Goal: Information Seeking & Learning: Learn about a topic

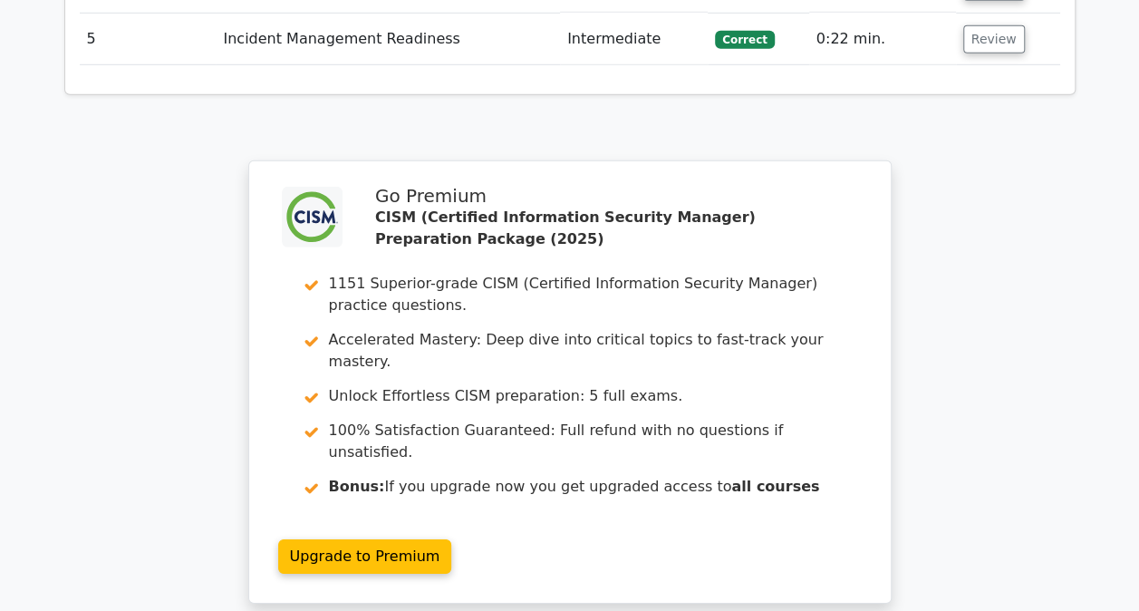
scroll to position [2880, 0]
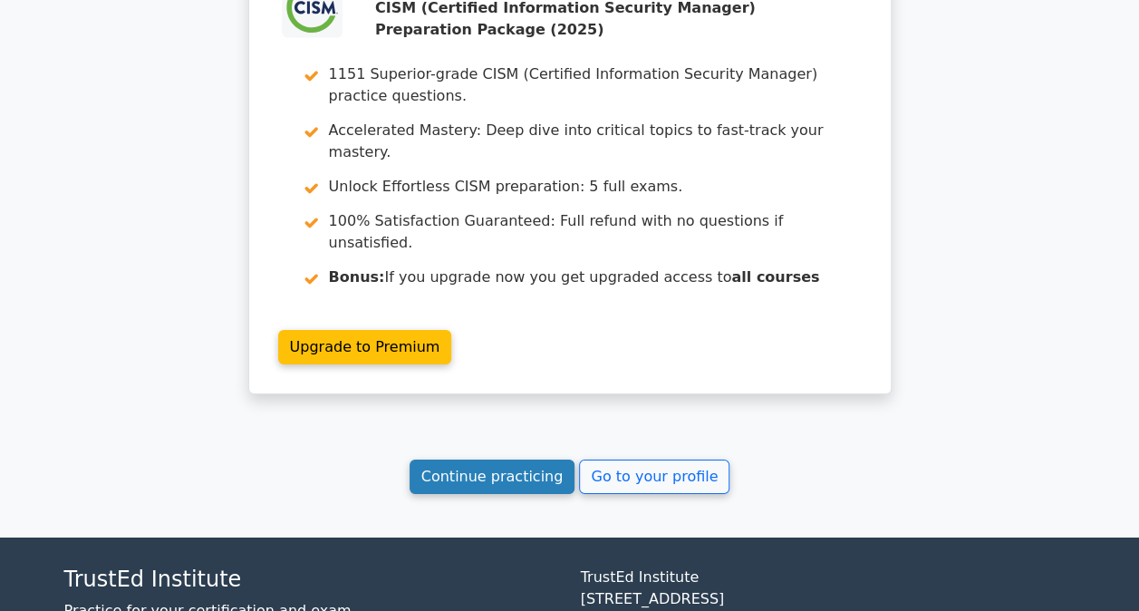
click at [524, 460] on link "Continue practicing" at bounding box center [493, 477] width 166 height 34
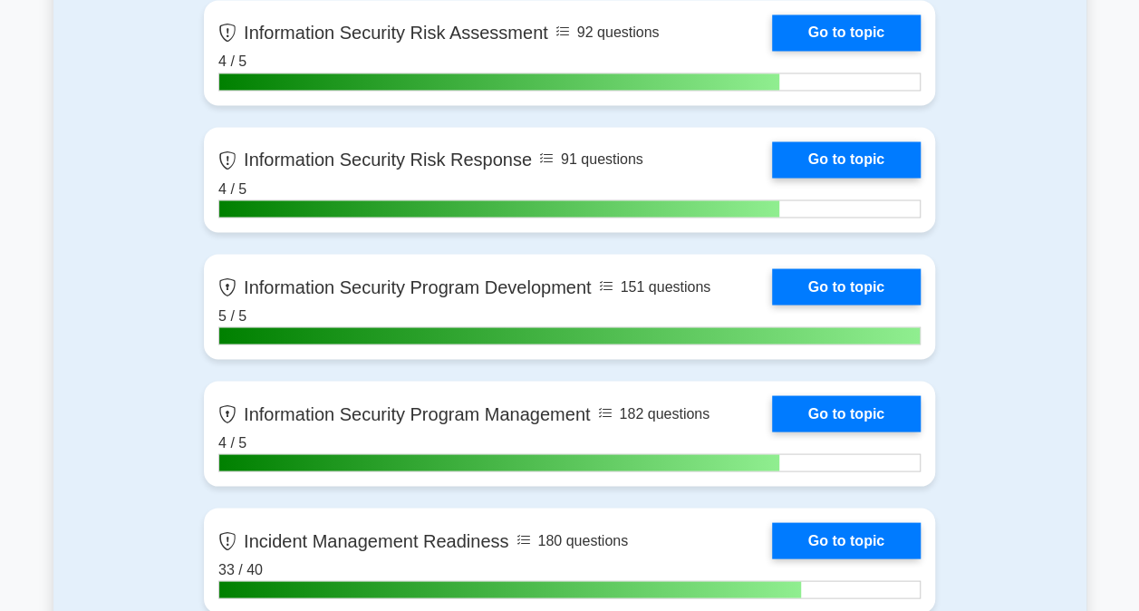
scroll to position [1994, 0]
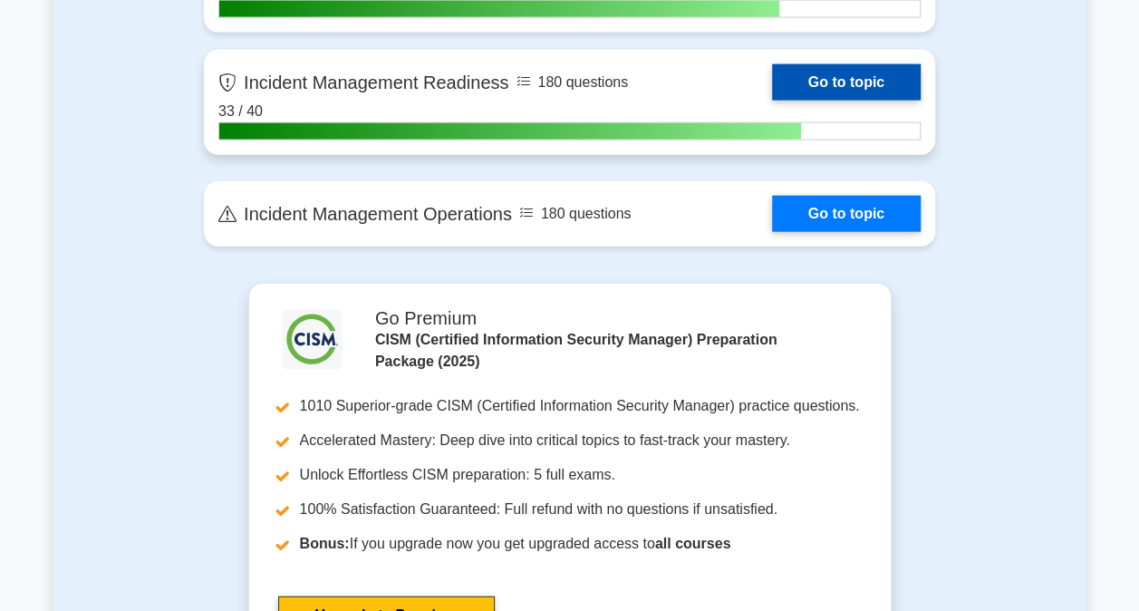
click at [810, 85] on link "Go to topic" at bounding box center [846, 82] width 149 height 36
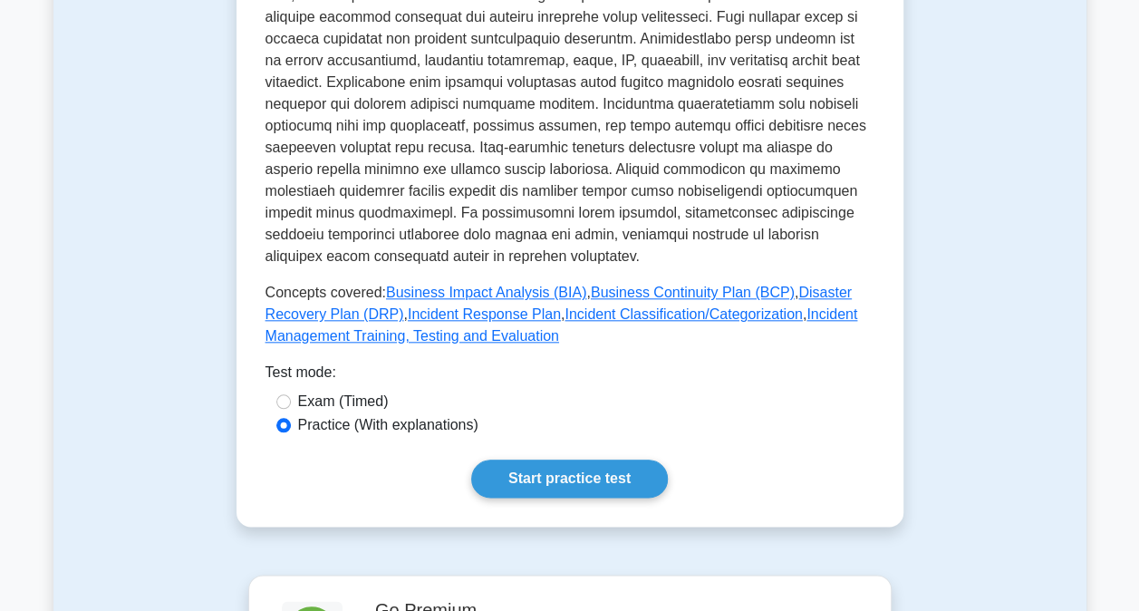
scroll to position [1178, 0]
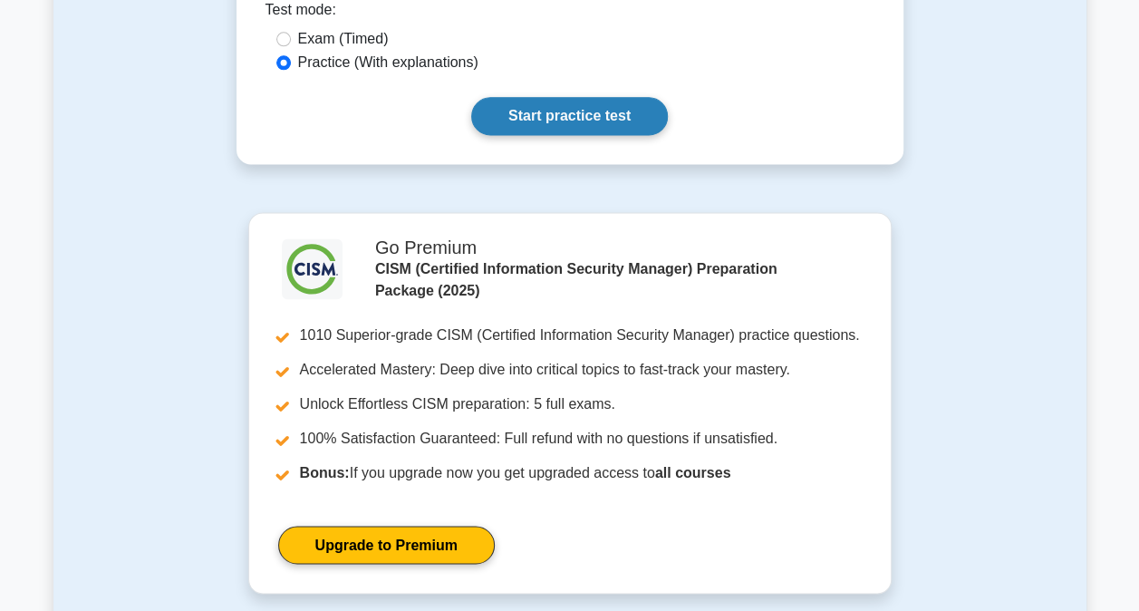
click at [586, 100] on link "Start practice test" at bounding box center [569, 116] width 197 height 38
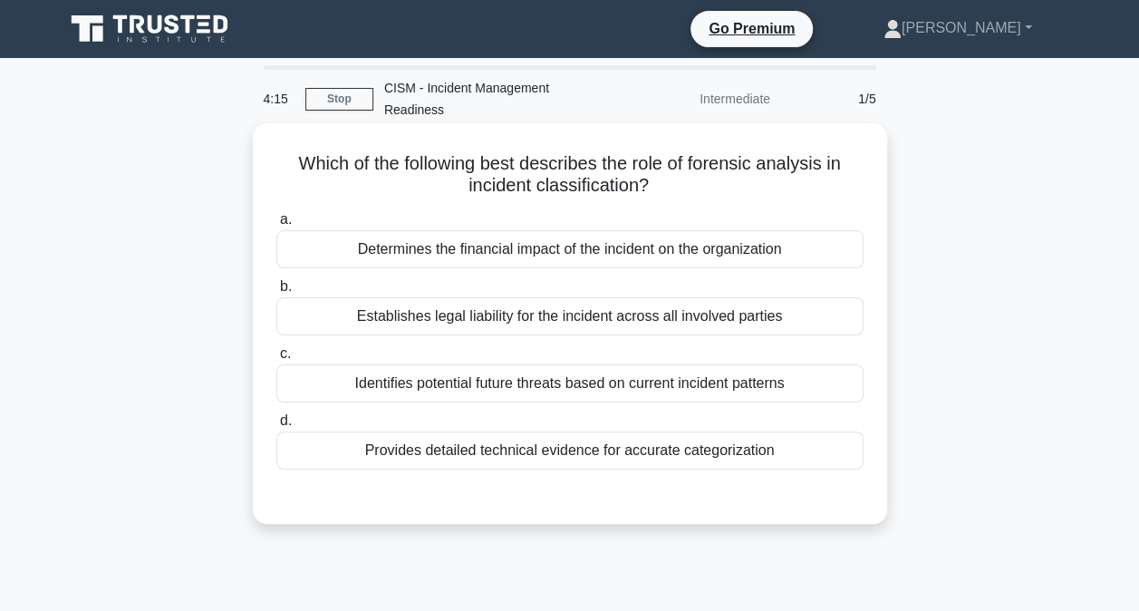
click at [538, 432] on div "Provides detailed technical evidence for accurate categorization" at bounding box center [569, 450] width 587 height 38
click at [276, 427] on input "d. Provides detailed technical evidence for accurate categorization" at bounding box center [276, 421] width 0 height 12
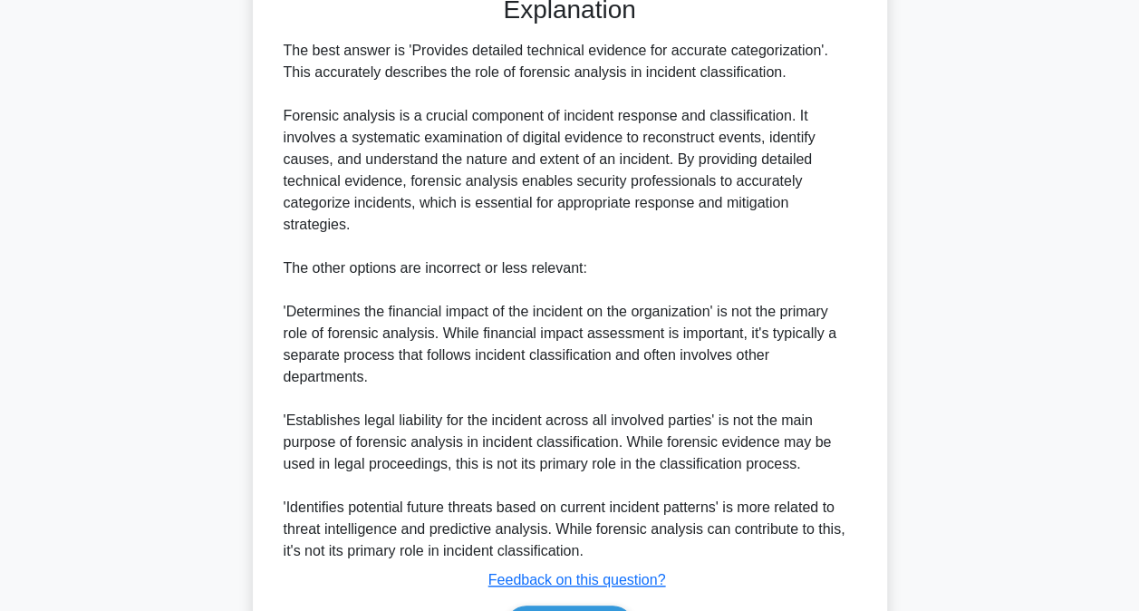
scroll to position [569, 0]
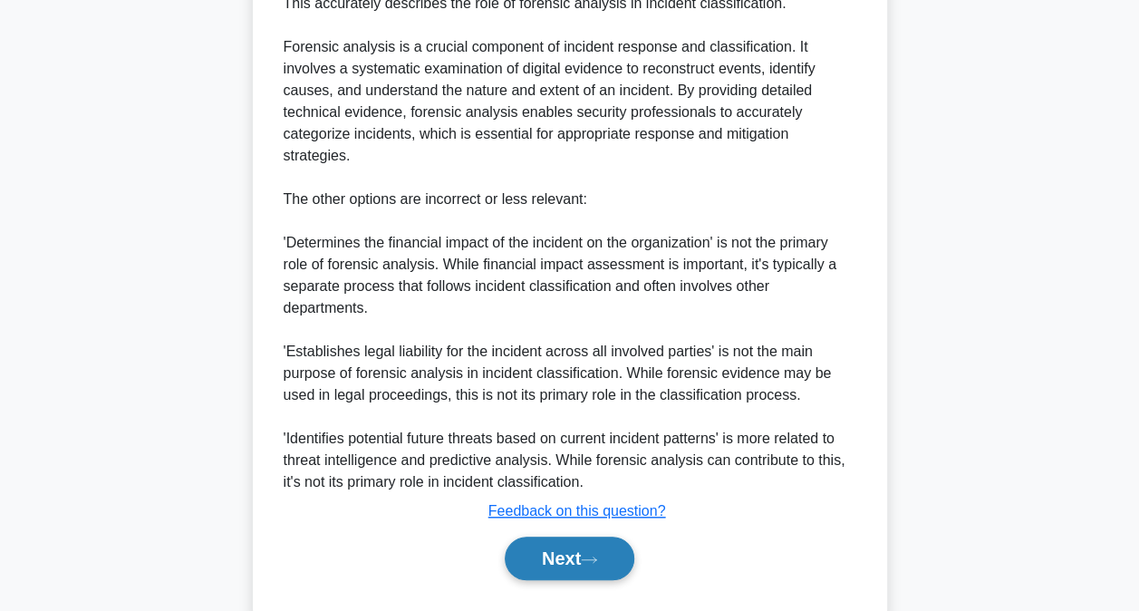
click at [538, 537] on button "Next" at bounding box center [570, 559] width 130 height 44
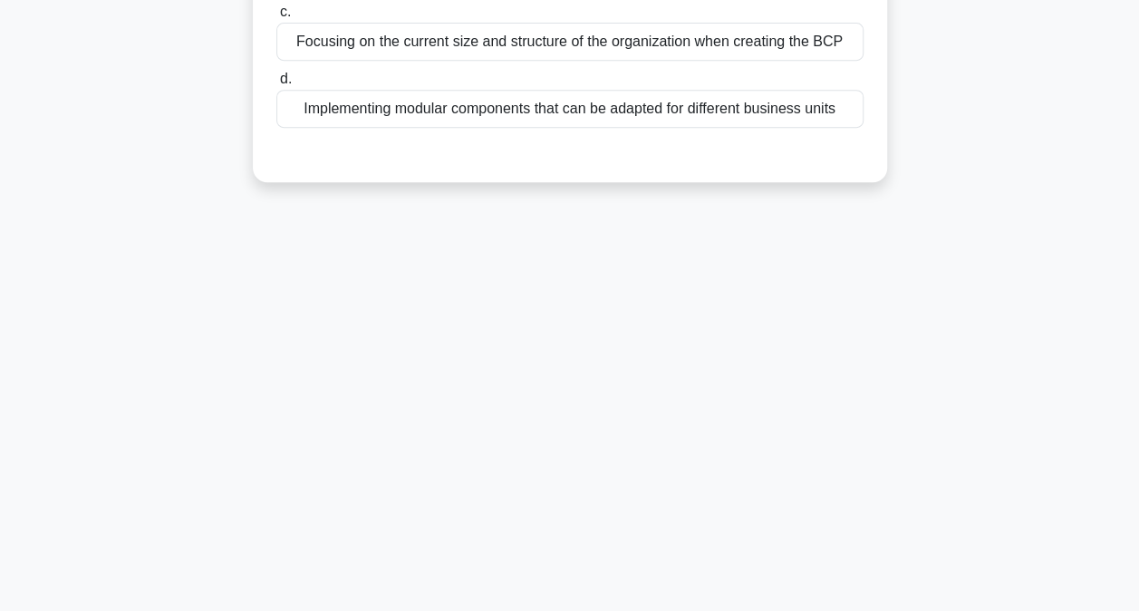
scroll to position [5, 0]
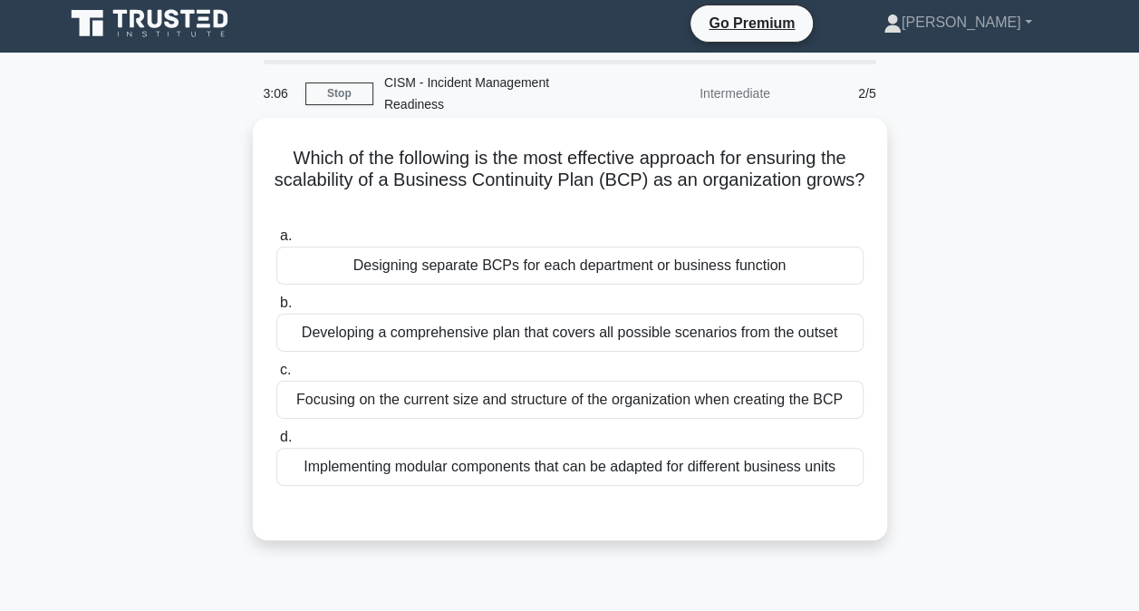
click at [518, 314] on div "Developing a comprehensive plan that covers all possible scenarios from the out…" at bounding box center [569, 333] width 587 height 38
click at [276, 309] on input "b. Developing a comprehensive plan that covers all possible scenarios from the …" at bounding box center [276, 303] width 0 height 12
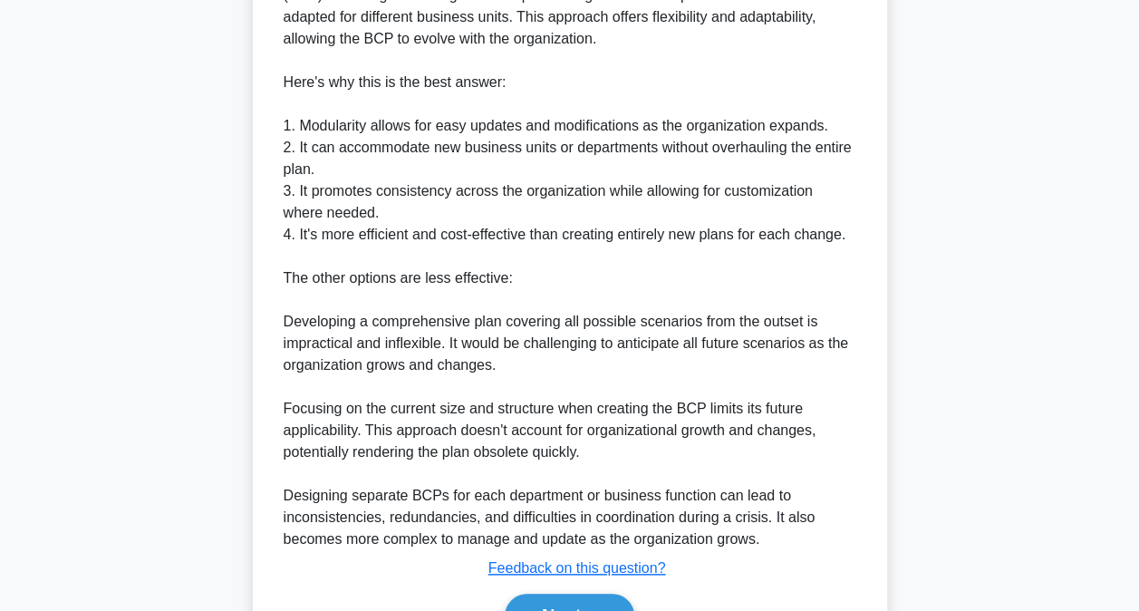
scroll to position [681, 0]
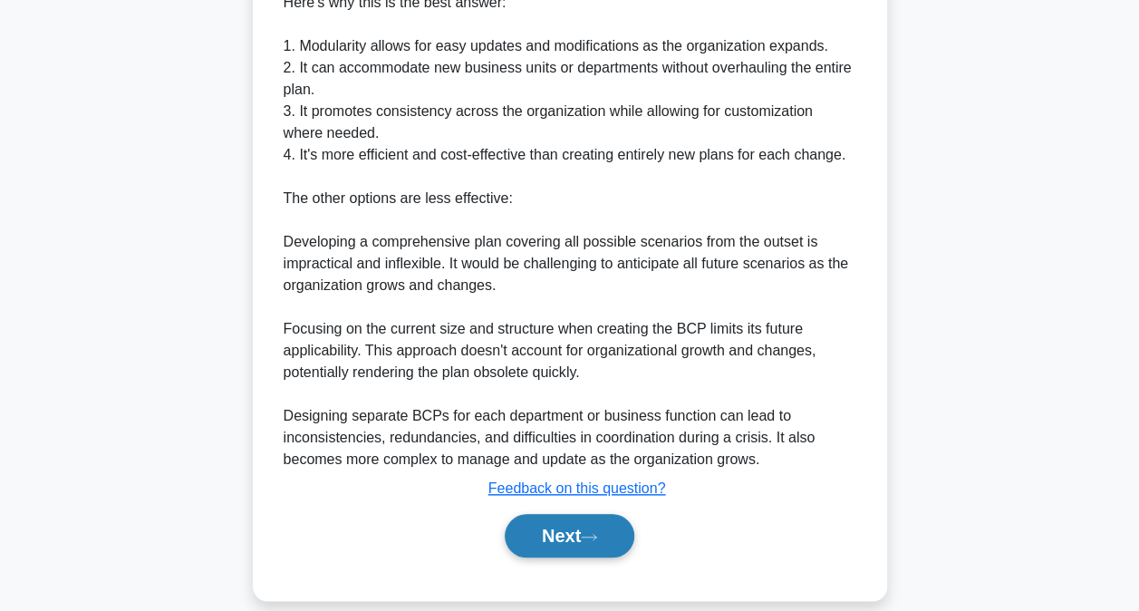
click at [527, 514] on button "Next" at bounding box center [570, 536] width 130 height 44
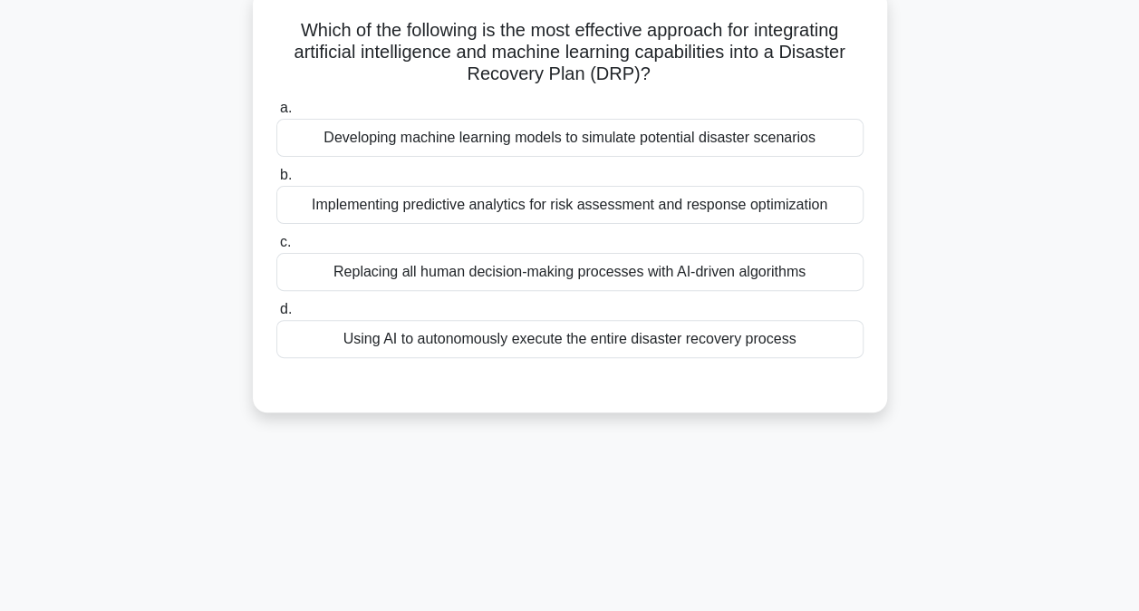
scroll to position [5, 0]
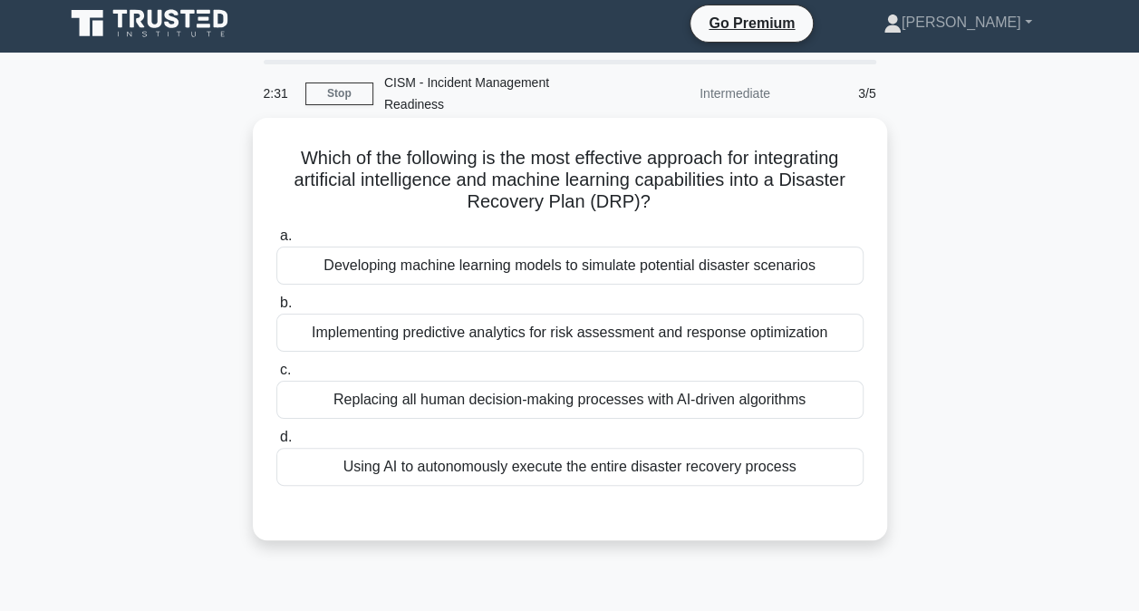
click at [510, 251] on div "Developing machine learning models to simulate potential disaster scenarios" at bounding box center [569, 266] width 587 height 38
click at [276, 242] on input "a. Developing machine learning models to simulate potential disaster scenarios" at bounding box center [276, 236] width 0 height 12
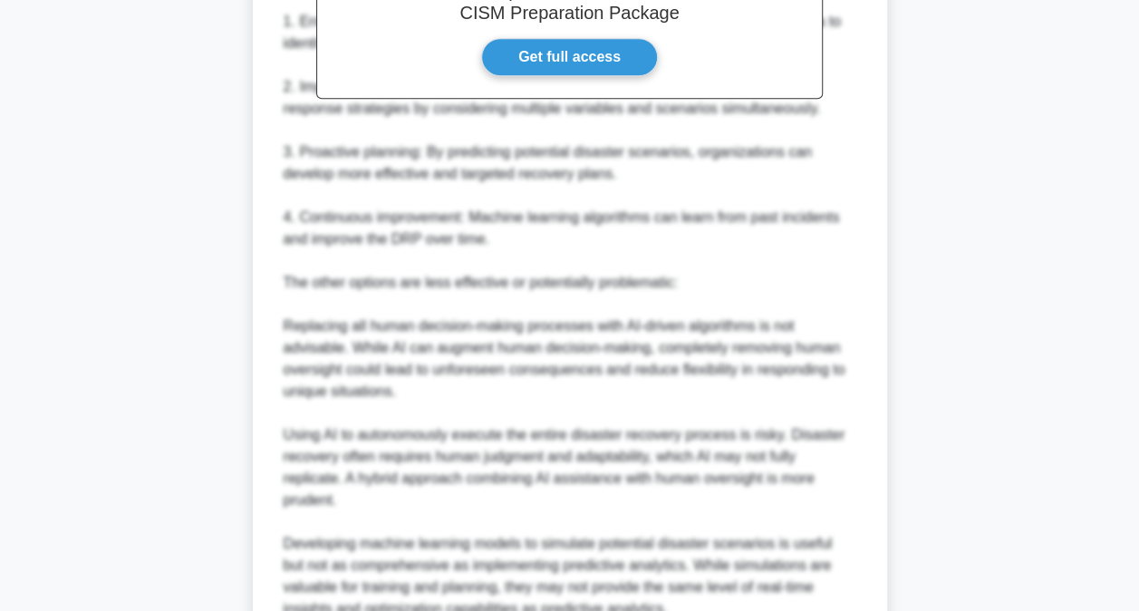
scroll to position [789, 0]
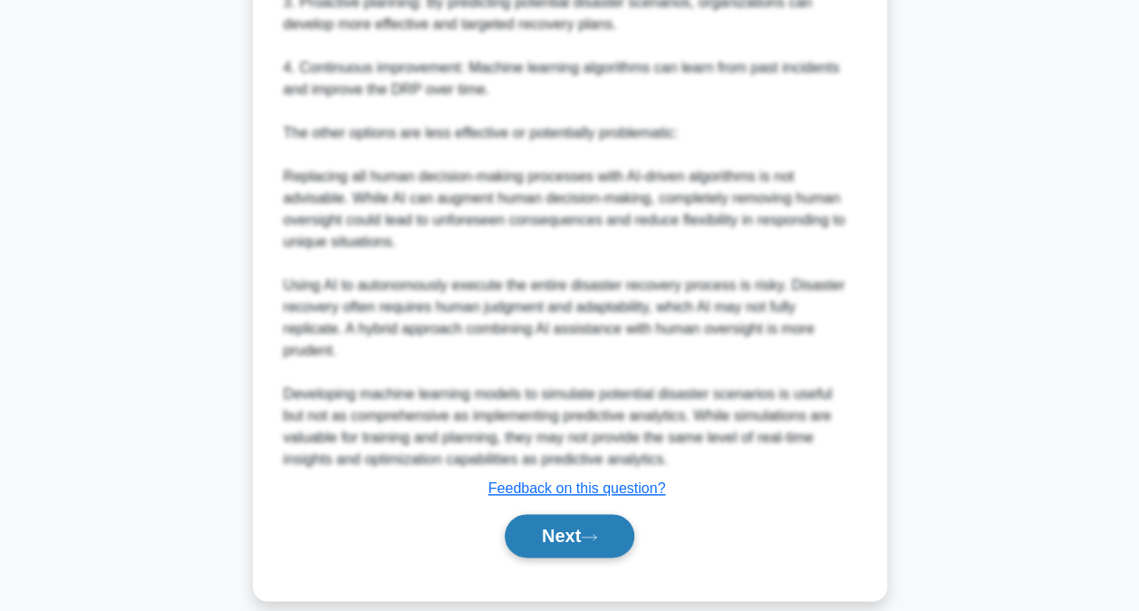
click at [562, 514] on button "Next" at bounding box center [570, 536] width 130 height 44
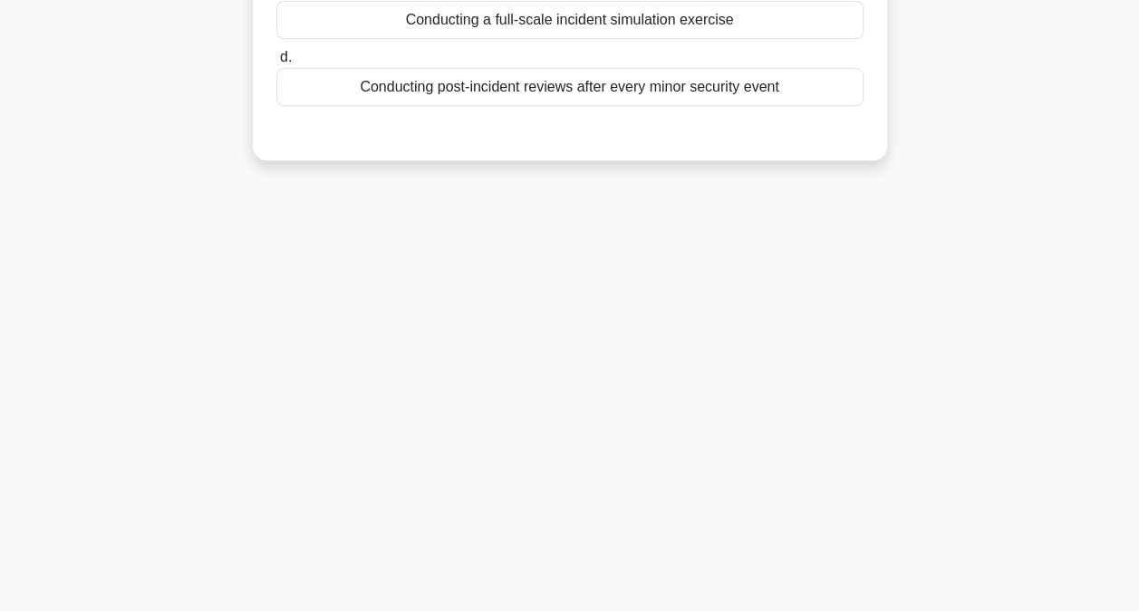
scroll to position [5, 0]
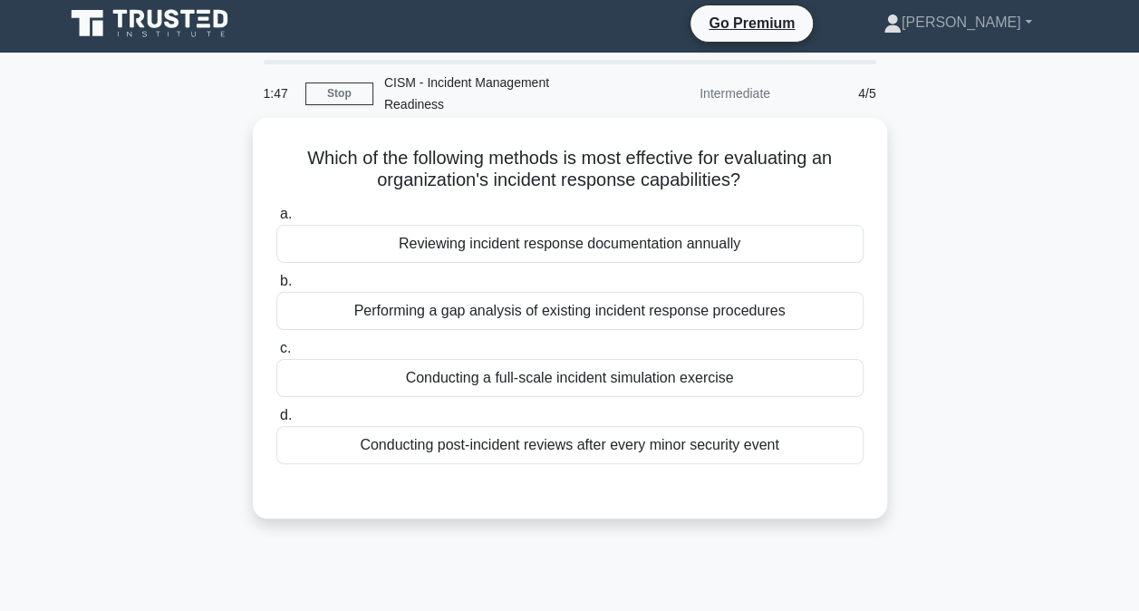
click at [554, 292] on div "Performing a gap analysis of existing incident response procedures" at bounding box center [569, 311] width 587 height 38
click at [276, 287] on input "b. Performing a gap analysis of existing incident response procedures" at bounding box center [276, 282] width 0 height 12
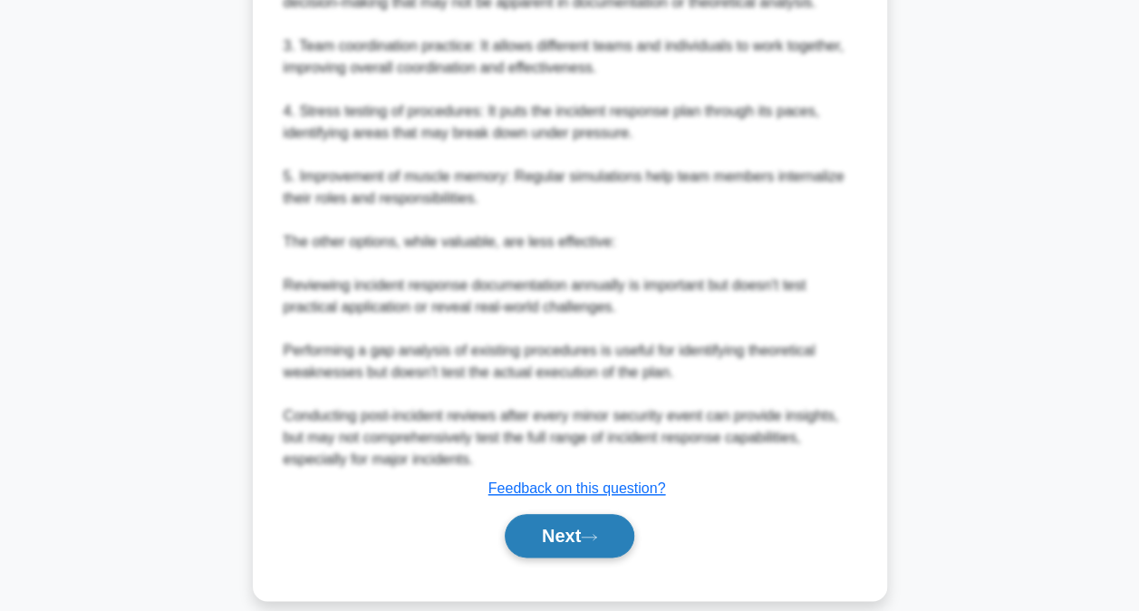
click at [536, 514] on button "Next" at bounding box center [570, 536] width 130 height 44
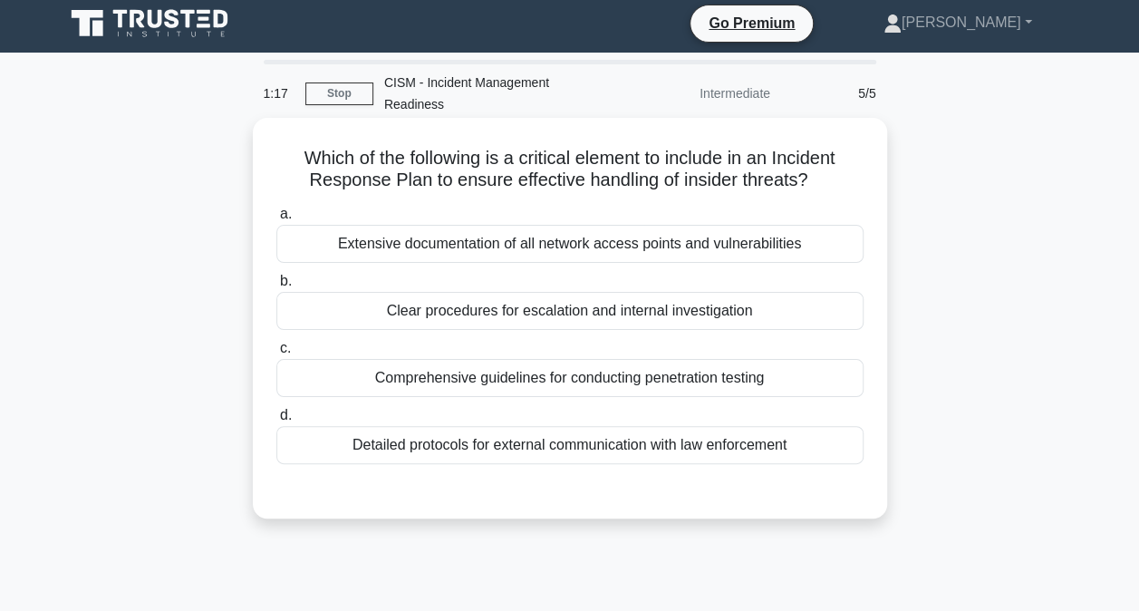
click at [521, 295] on div "Clear procedures for escalation and internal investigation" at bounding box center [569, 311] width 587 height 38
click at [276, 287] on input "b. Clear procedures for escalation and internal investigation" at bounding box center [276, 282] width 0 height 12
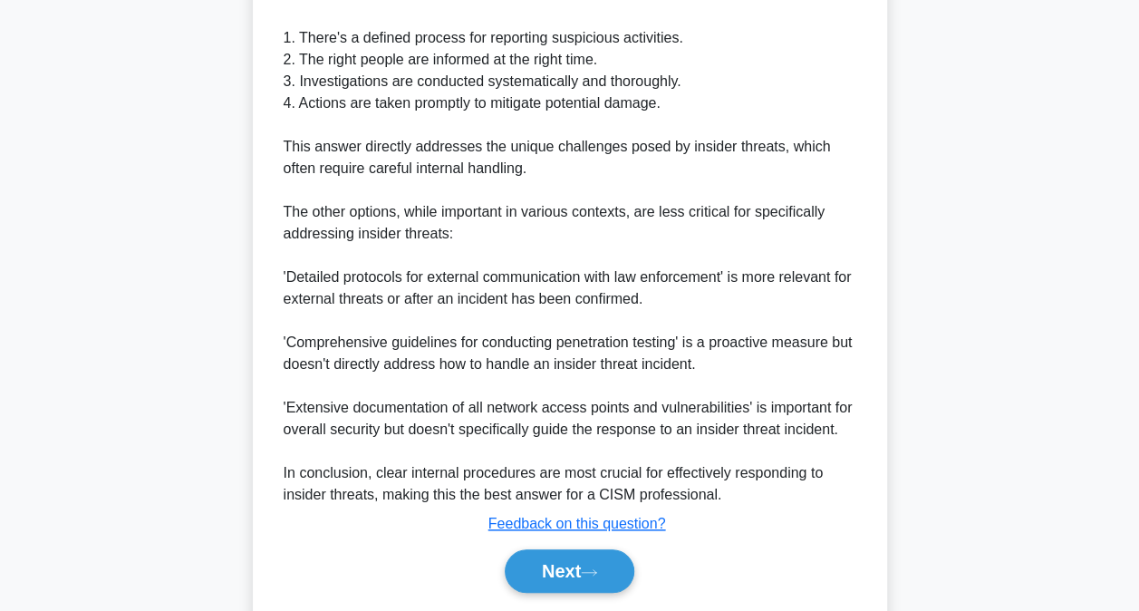
scroll to position [678, 0]
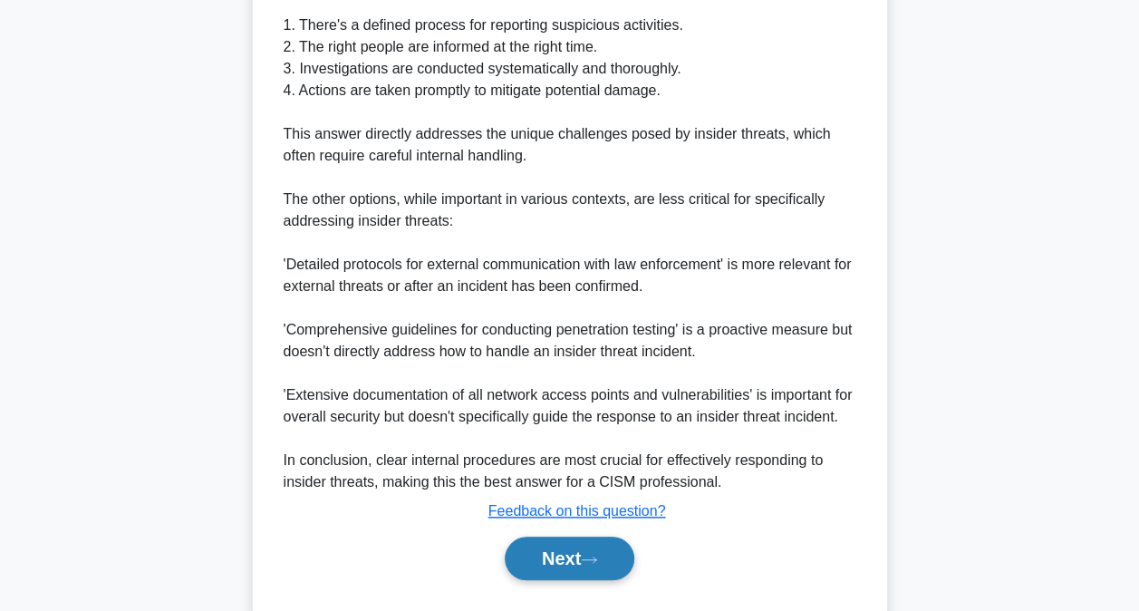
click at [567, 537] on button "Next" at bounding box center [570, 559] width 130 height 44
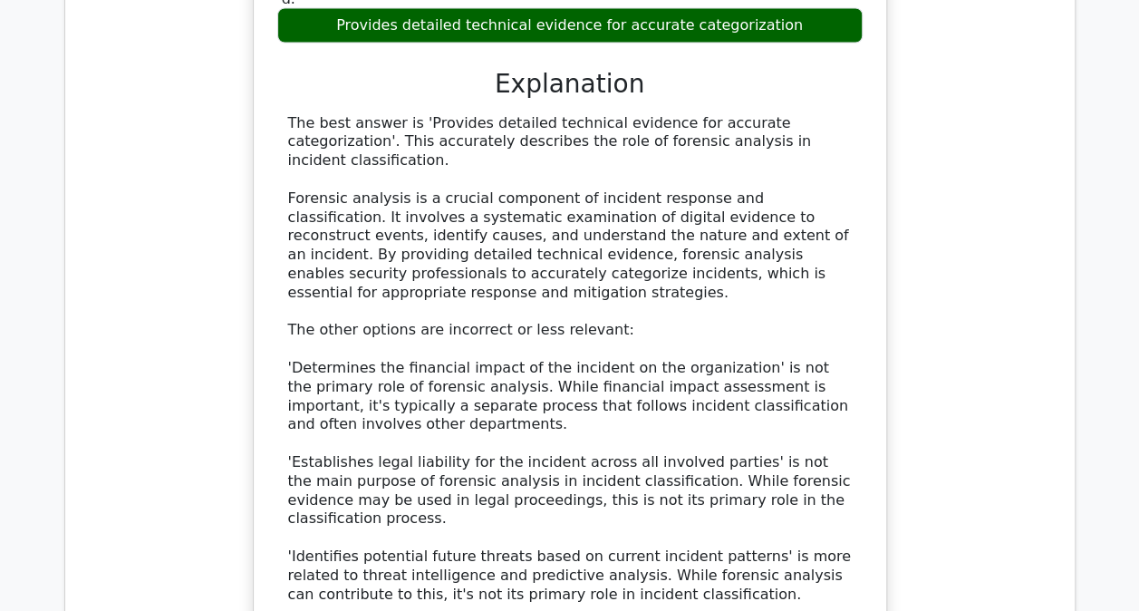
scroll to position [2085, 0]
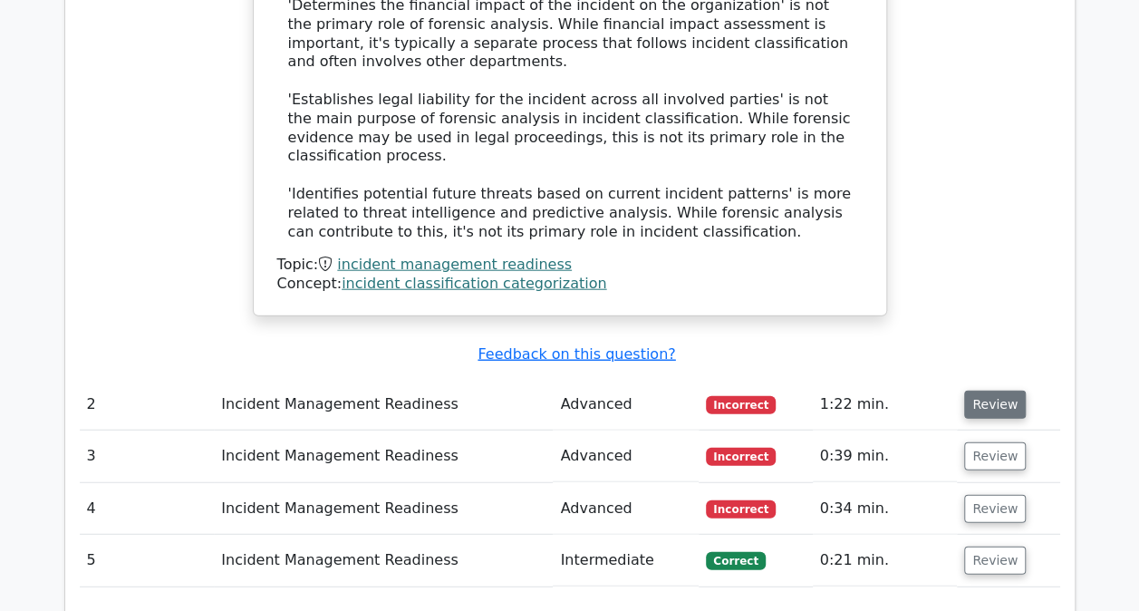
click at [988, 391] on button "Review" at bounding box center [995, 405] width 62 height 28
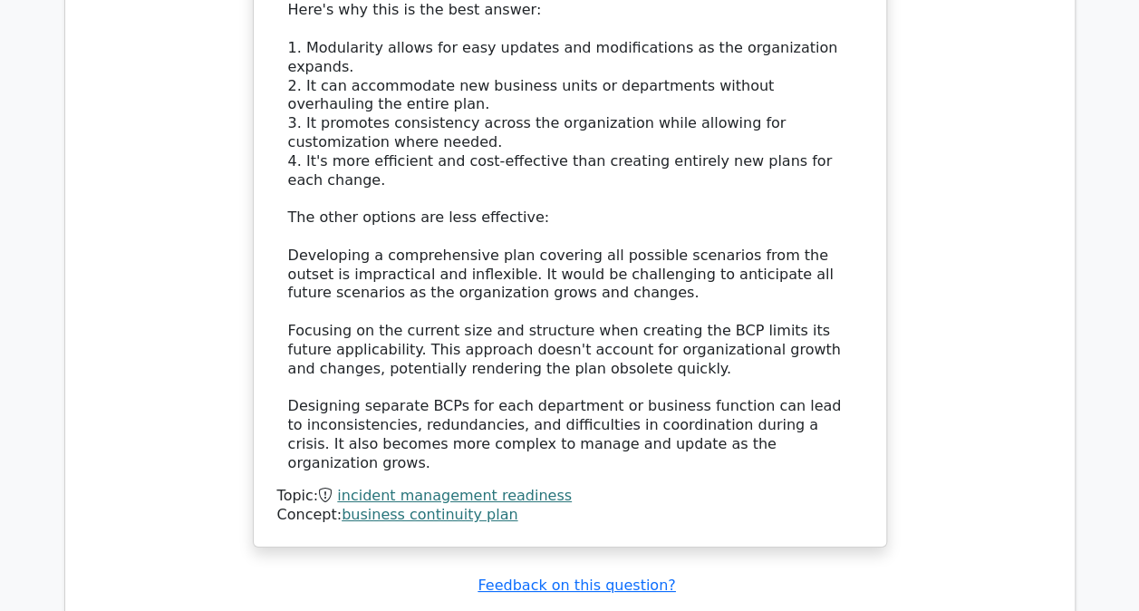
scroll to position [3082, 0]
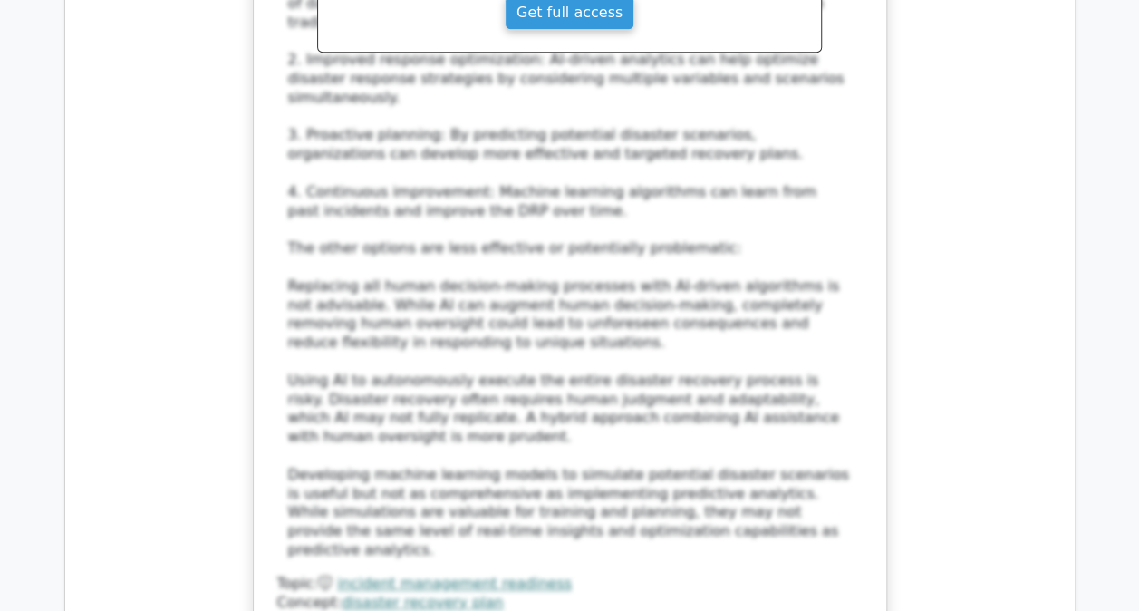
scroll to position [4441, 0]
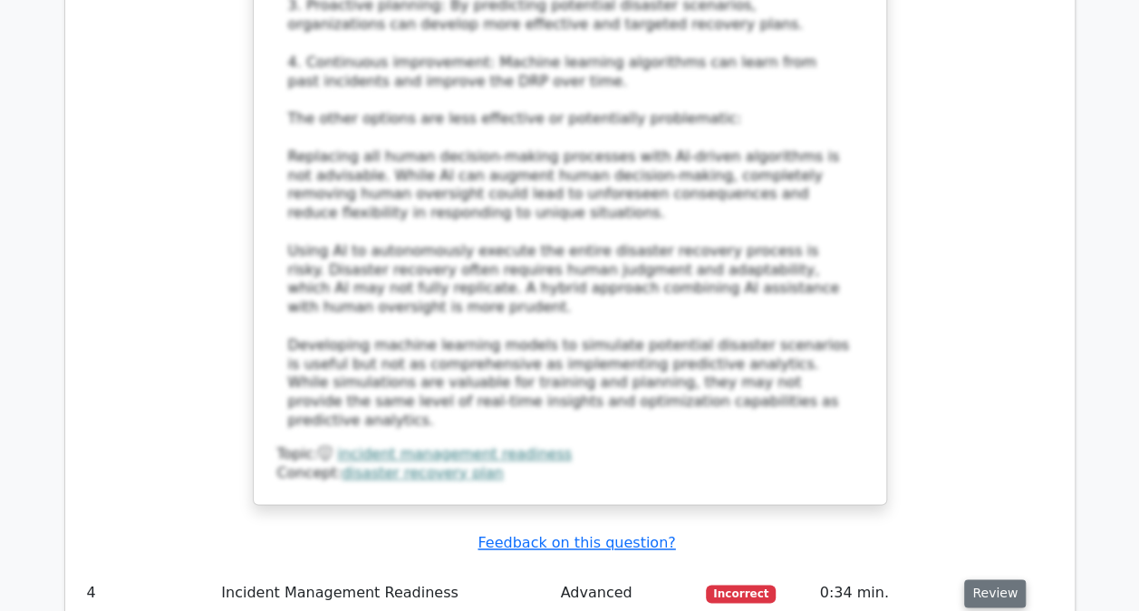
click at [996, 579] on button "Review" at bounding box center [995, 593] width 62 height 28
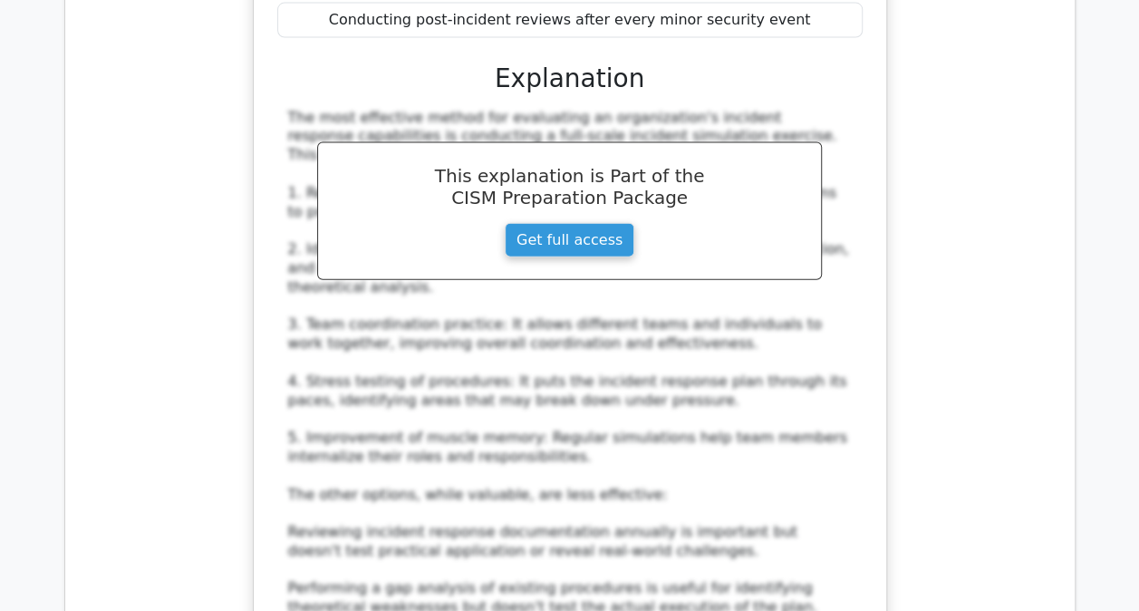
scroll to position [5529, 0]
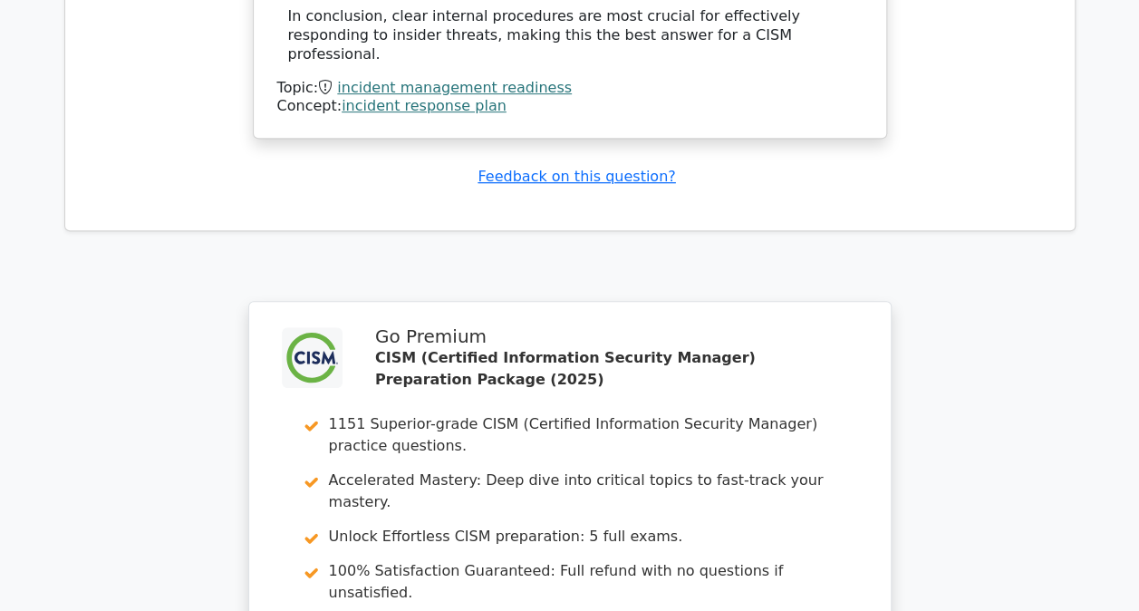
scroll to position [7233, 0]
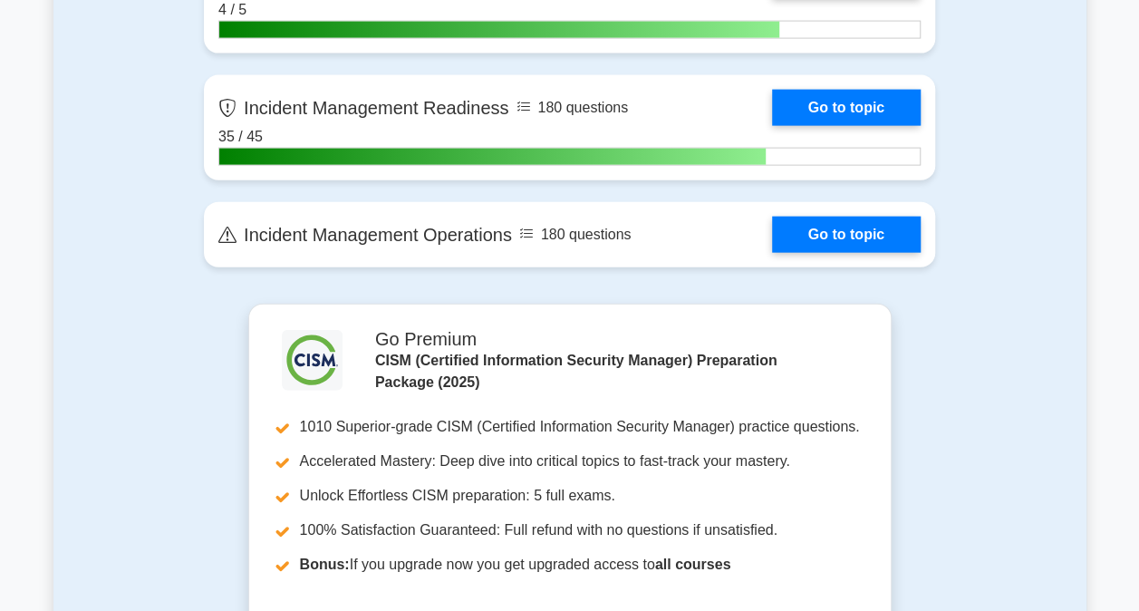
scroll to position [1994, 0]
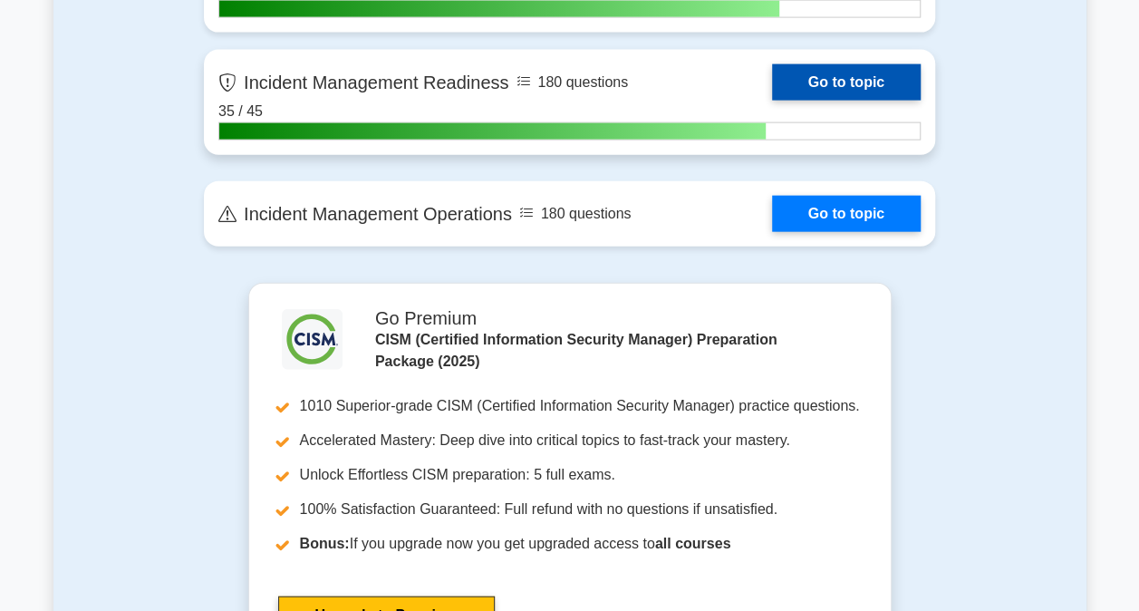
click at [820, 83] on link "Go to topic" at bounding box center [846, 82] width 149 height 36
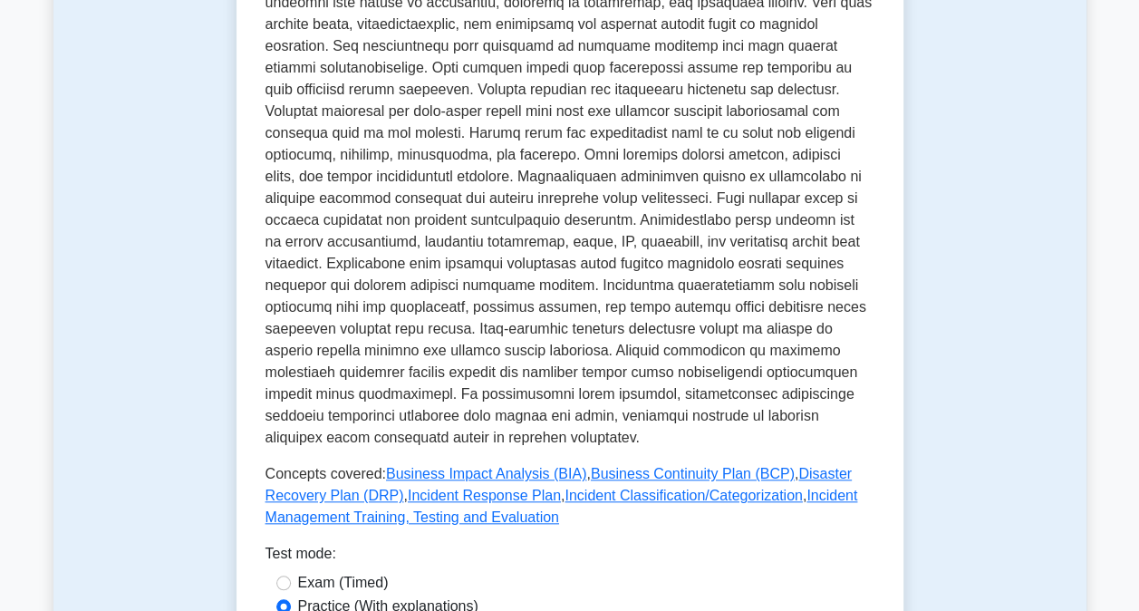
scroll to position [906, 0]
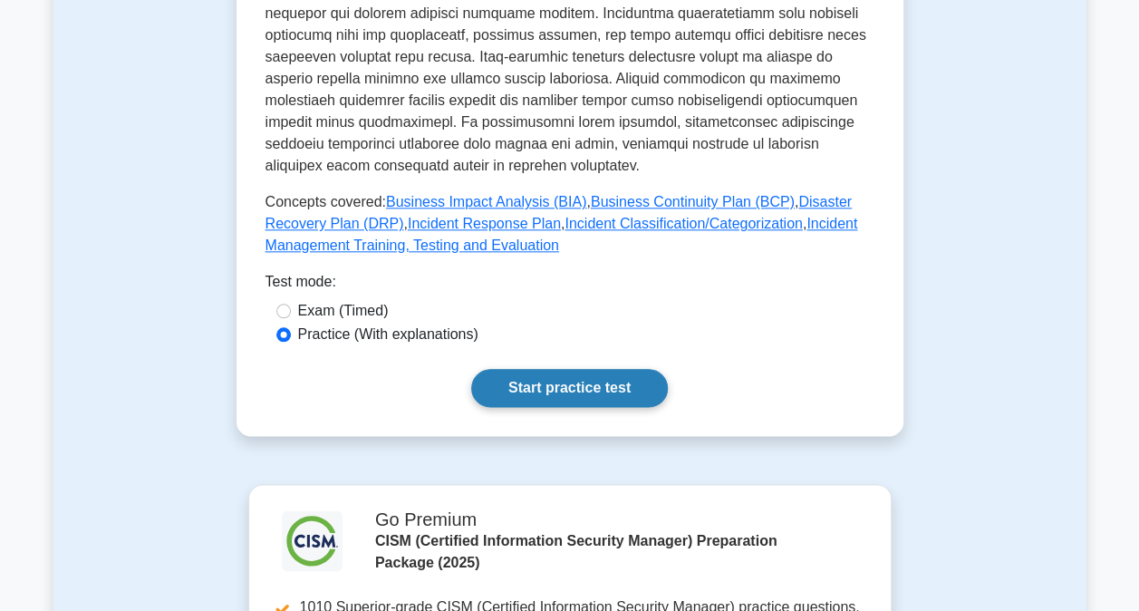
click at [614, 369] on link "Start practice test" at bounding box center [569, 388] width 197 height 38
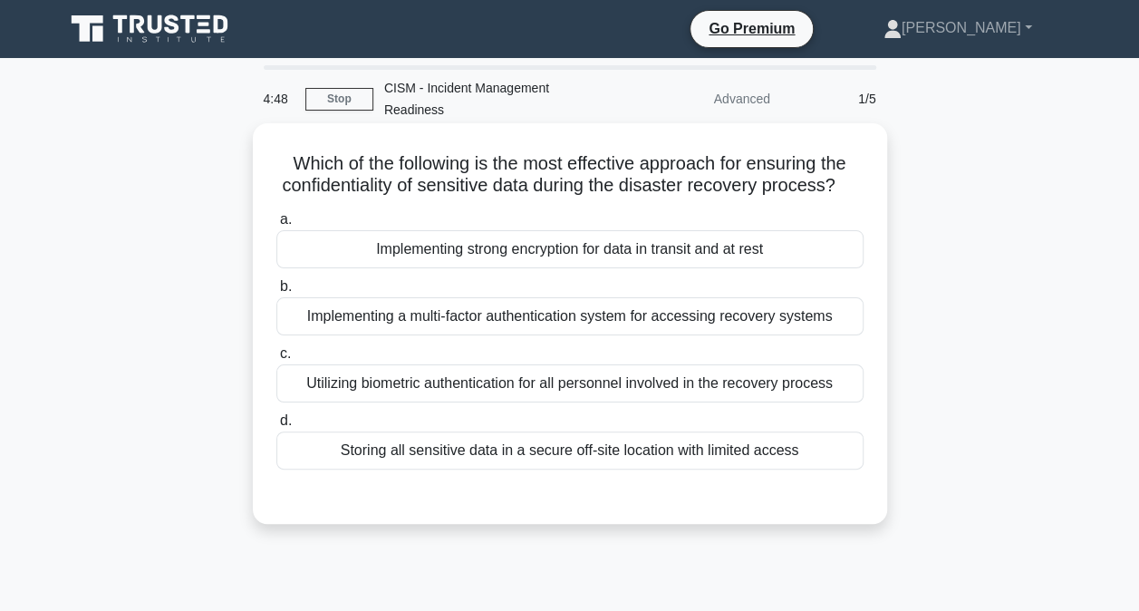
click at [618, 245] on div "Implementing strong encryption for data in transit and at rest" at bounding box center [569, 249] width 587 height 38
click at [276, 226] on input "a. Implementing strong encryption for data in transit and at rest" at bounding box center [276, 220] width 0 height 12
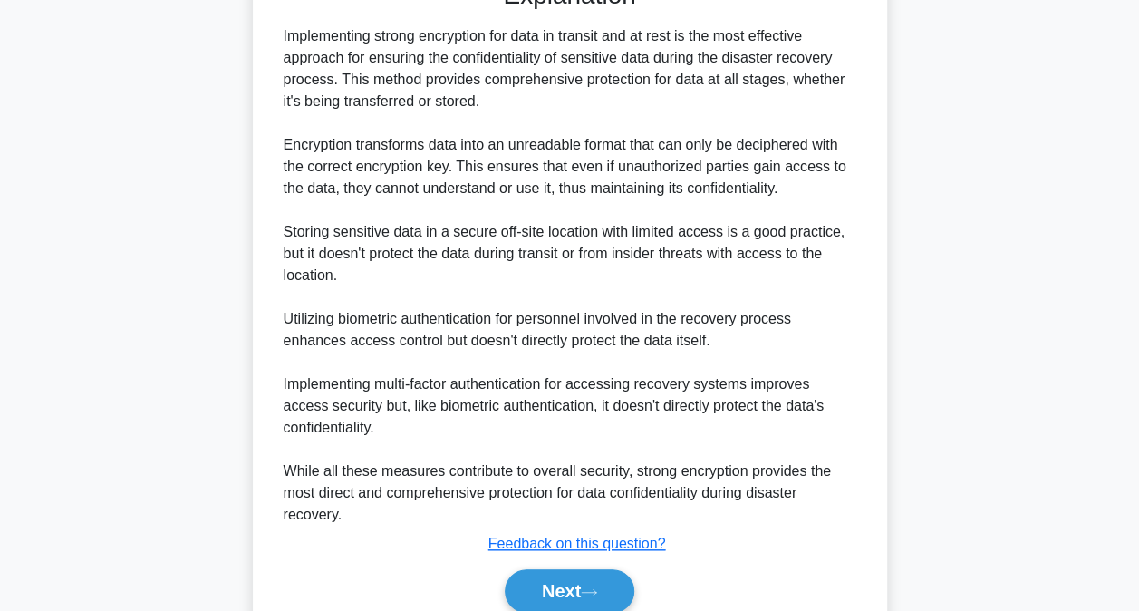
scroll to position [591, 0]
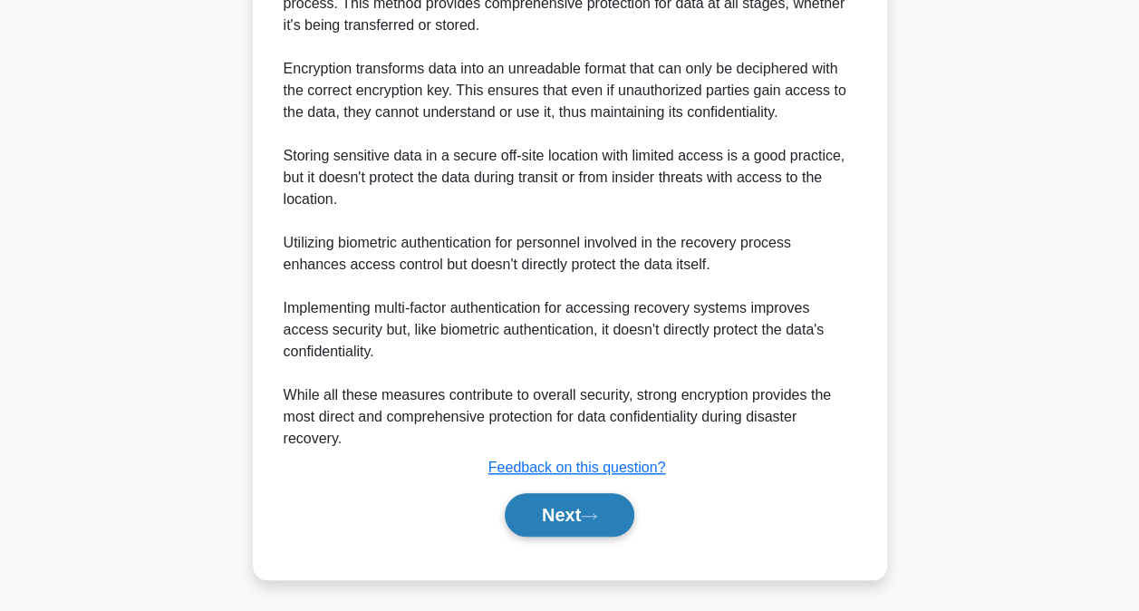
click at [584, 503] on button "Next" at bounding box center [570, 515] width 130 height 44
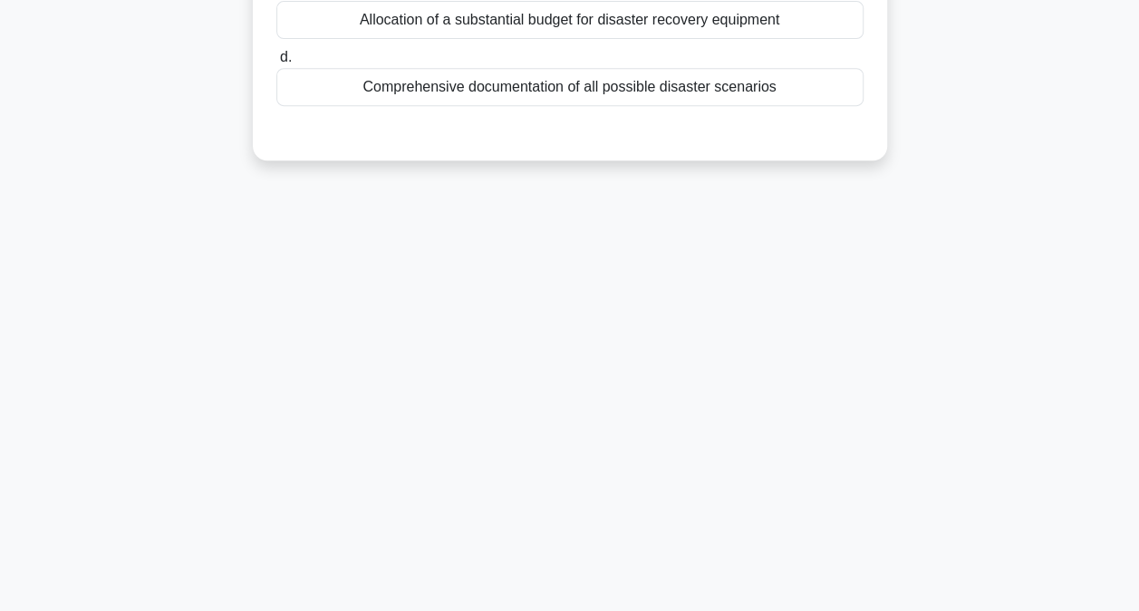
scroll to position [5, 0]
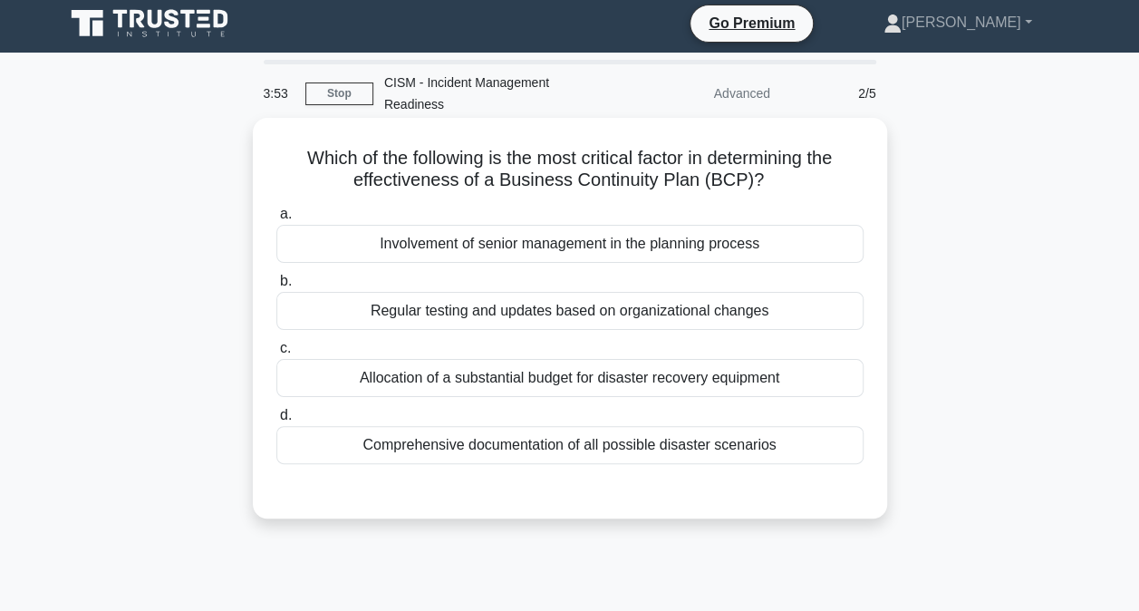
click at [644, 426] on div "Comprehensive documentation of all possible disaster scenarios" at bounding box center [569, 445] width 587 height 38
click at [276, 419] on input "d. Comprehensive documentation of all possible disaster scenarios" at bounding box center [276, 416] width 0 height 12
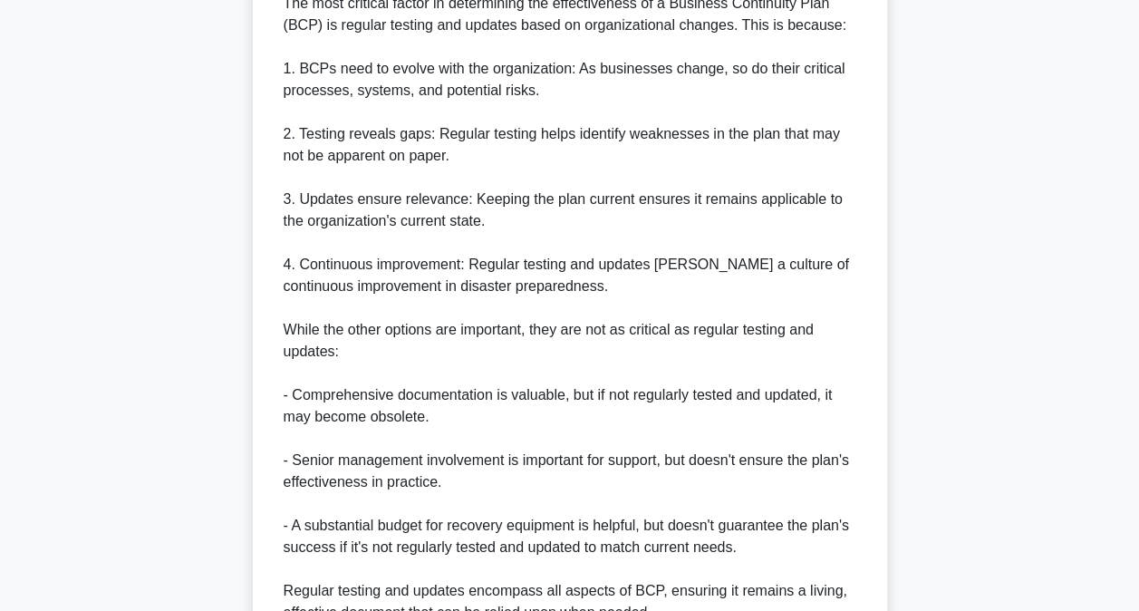
scroll to position [702, 0]
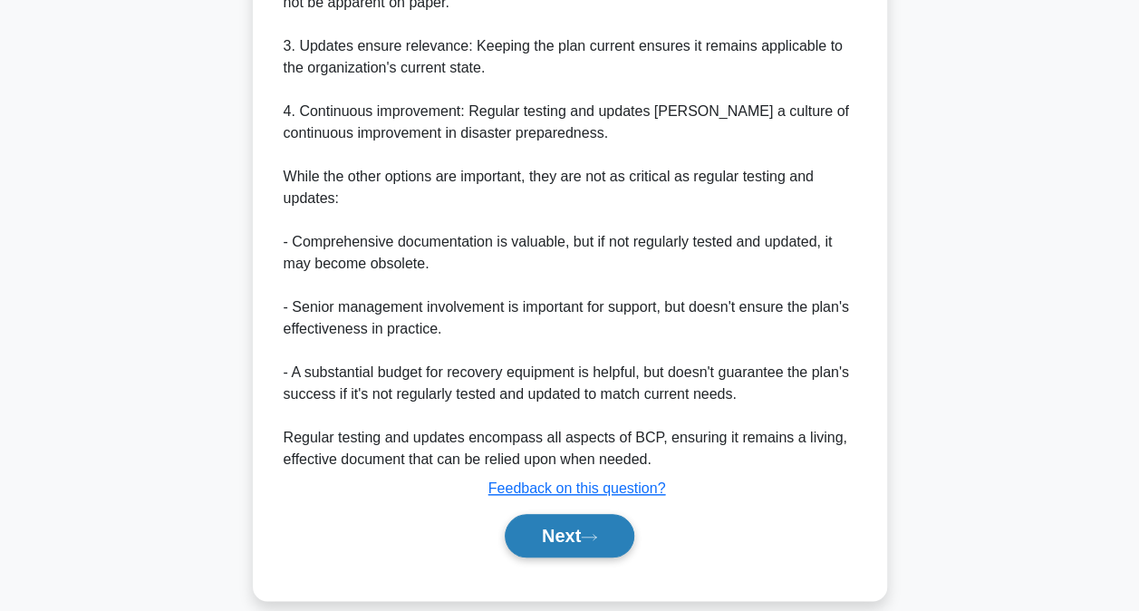
click at [560, 514] on button "Next" at bounding box center [570, 536] width 130 height 44
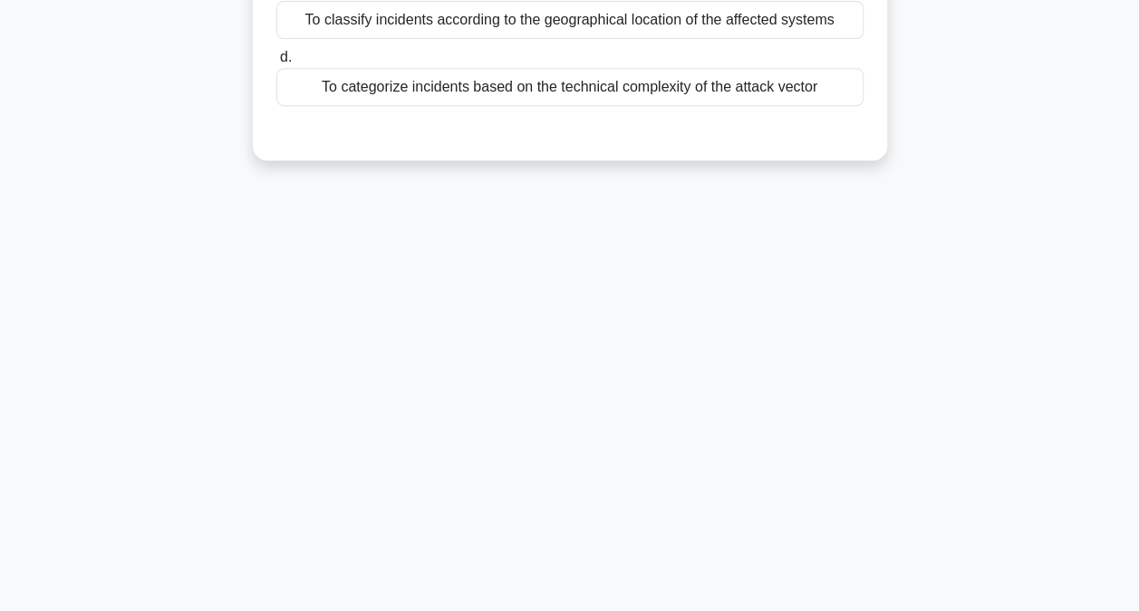
scroll to position [5, 0]
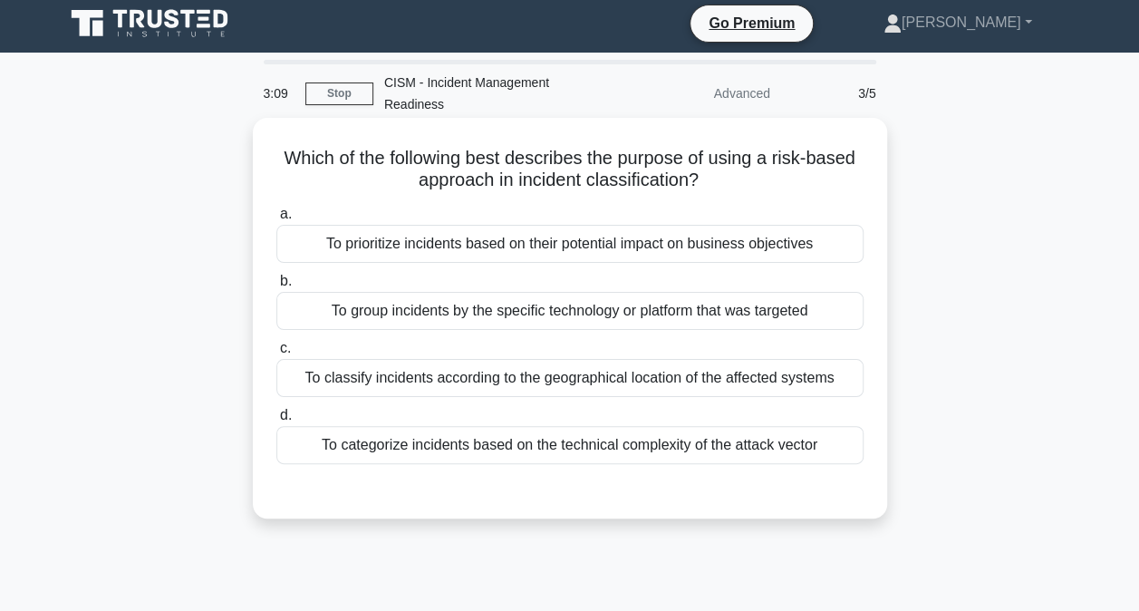
click at [686, 227] on div "To prioritize incidents based on their potential impact on business objectives" at bounding box center [569, 244] width 587 height 38
click at [276, 220] on input "a. To prioritize incidents based on their potential impact on business objectiv…" at bounding box center [276, 214] width 0 height 12
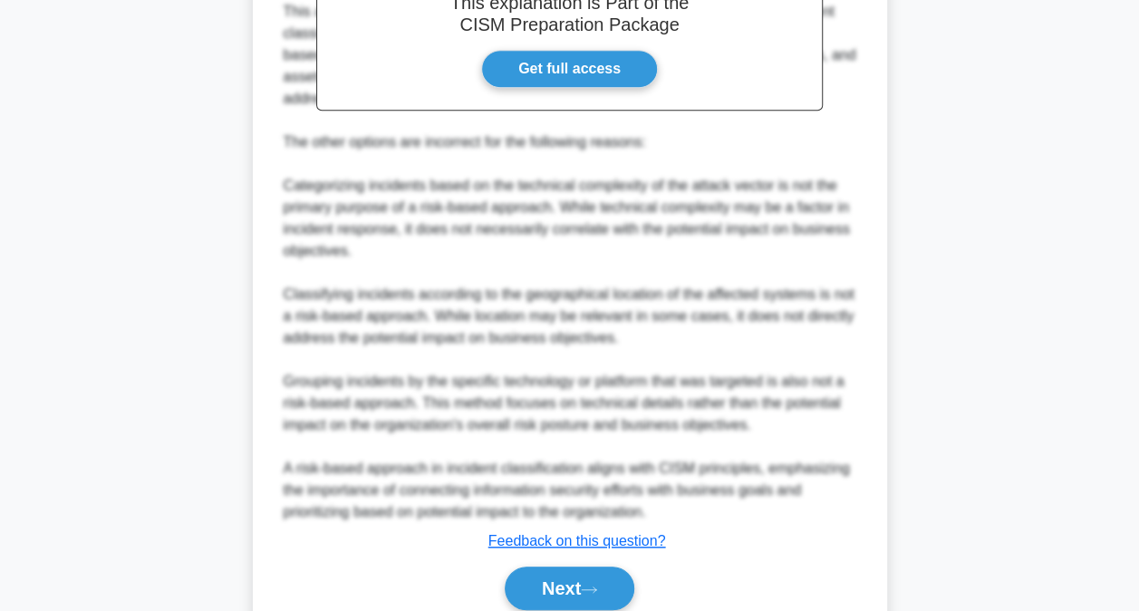
scroll to position [656, 0]
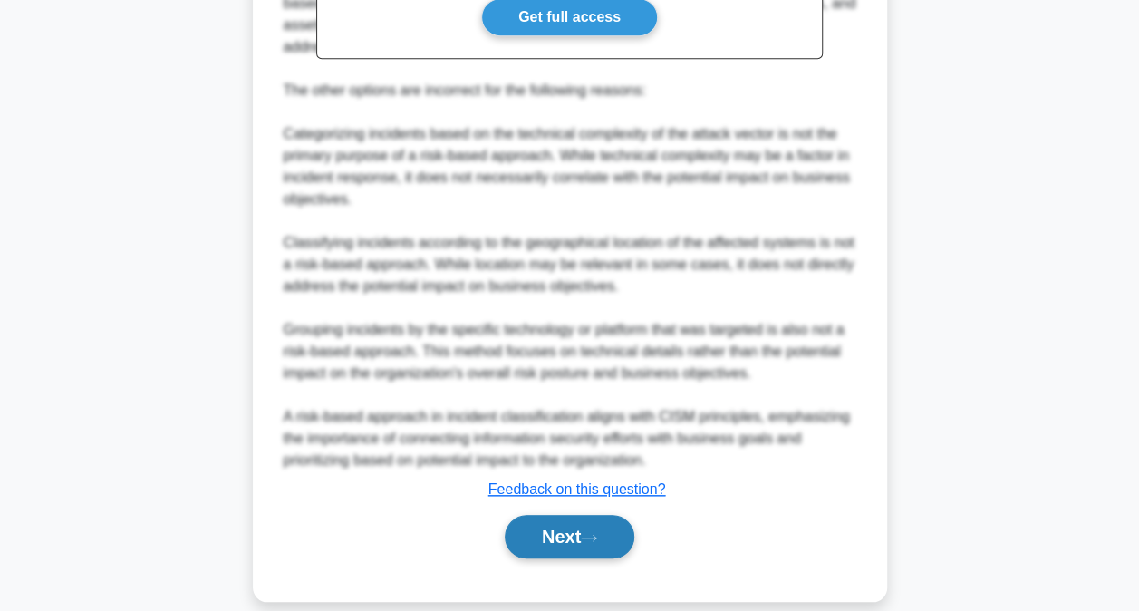
click at [574, 515] on button "Next" at bounding box center [570, 537] width 130 height 44
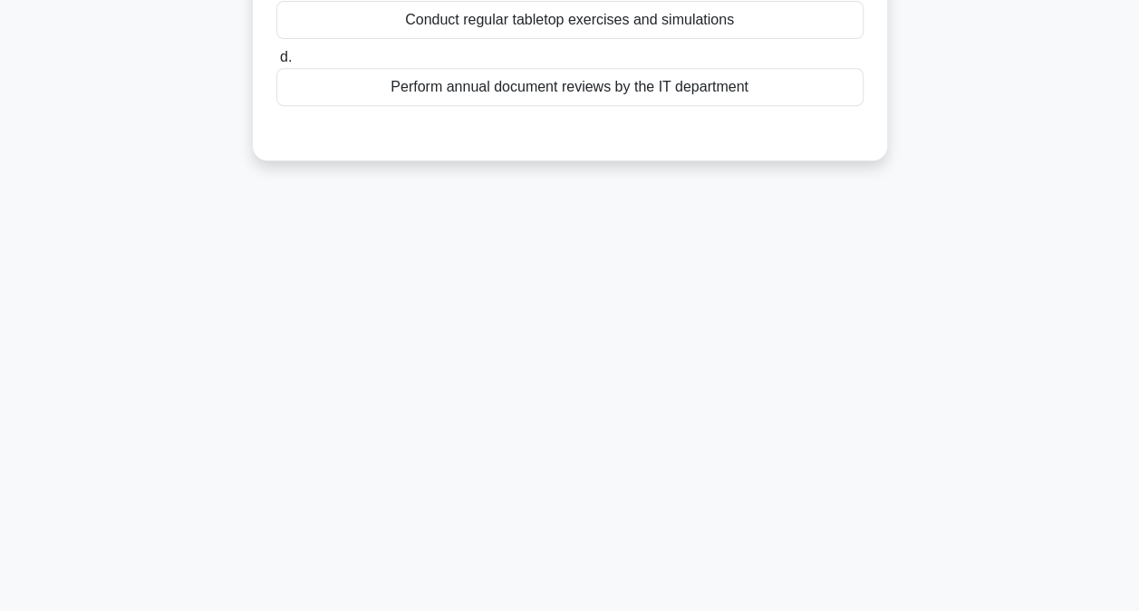
scroll to position [5, 0]
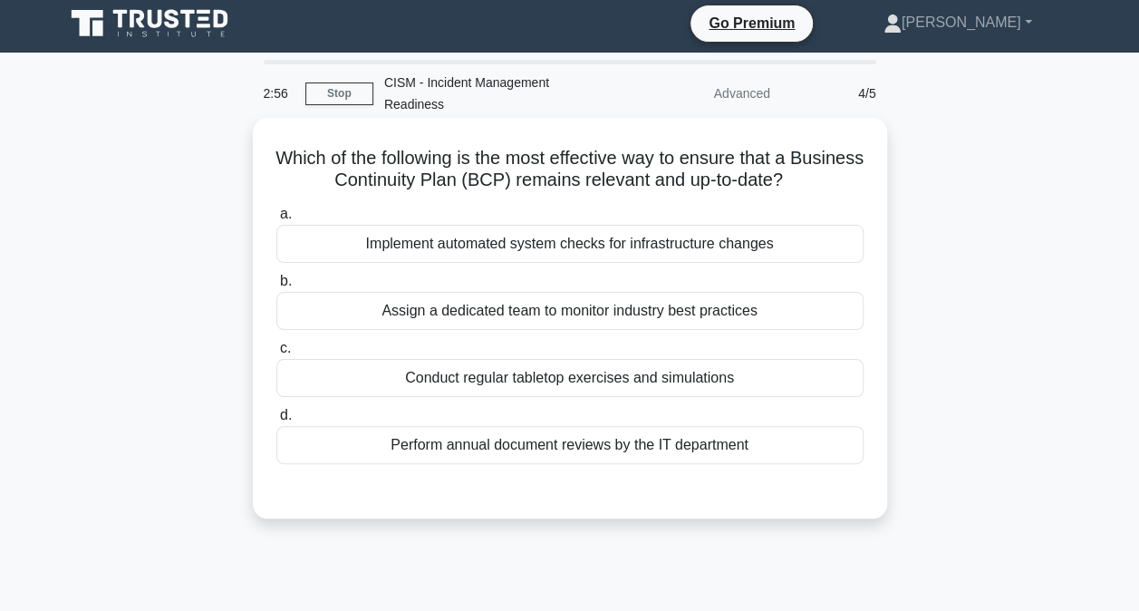
click at [618, 361] on div "Conduct regular tabletop exercises and simulations" at bounding box center [569, 378] width 587 height 38
click at [276, 354] on input "c. Conduct regular tabletop exercises and simulations" at bounding box center [276, 349] width 0 height 12
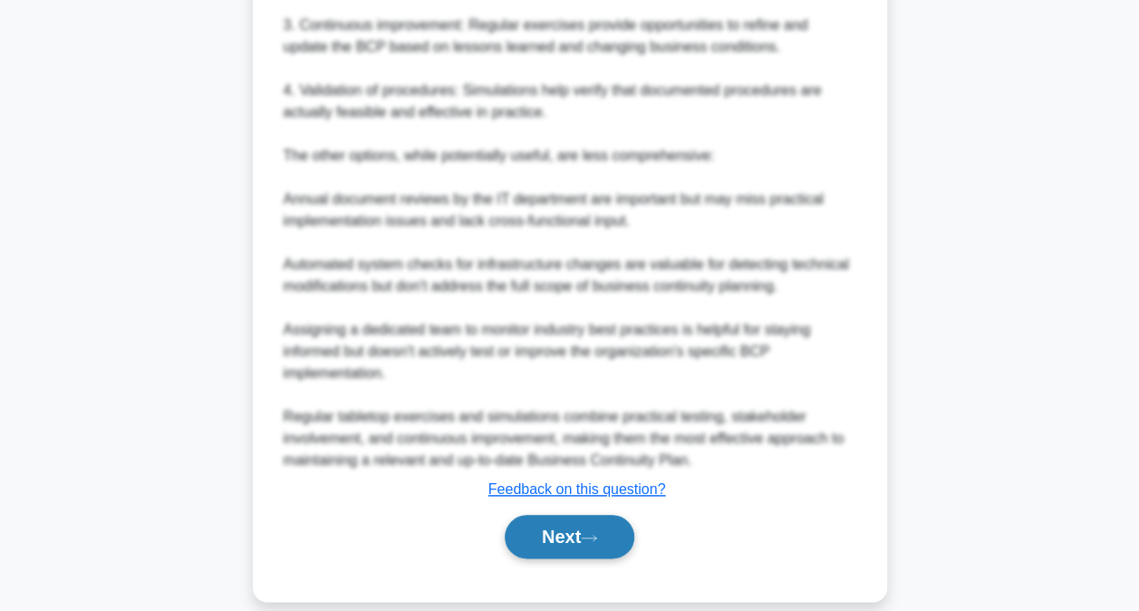
click at [579, 515] on button "Next" at bounding box center [570, 537] width 130 height 44
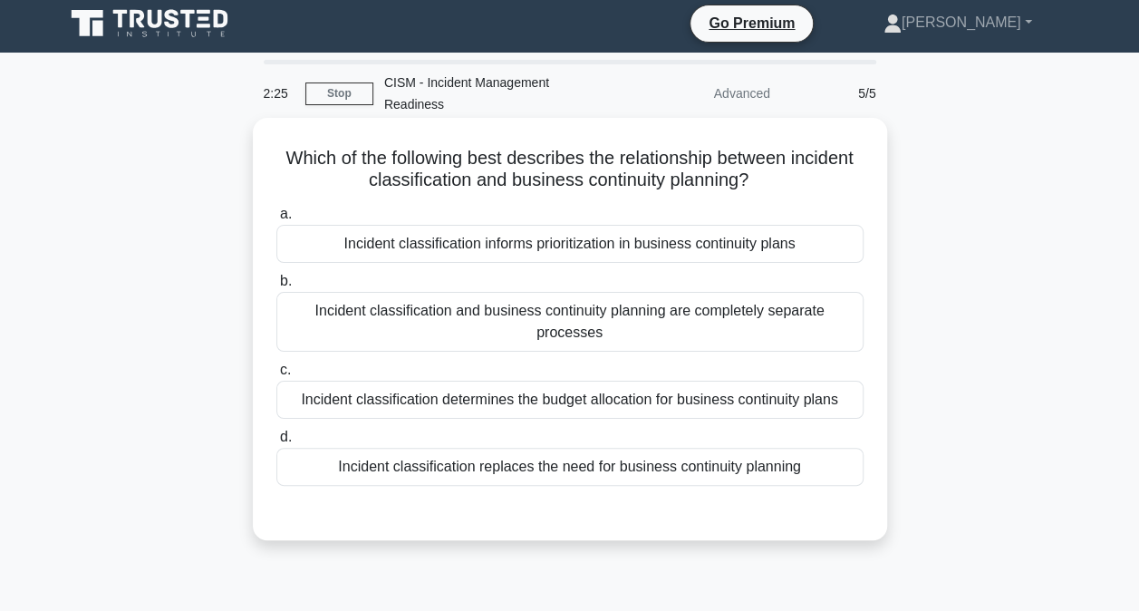
click at [555, 225] on div "Incident classification informs prioritization in business continuity plans" at bounding box center [569, 244] width 587 height 38
click at [276, 220] on input "a. Incident classification informs prioritization in business continuity plans" at bounding box center [276, 214] width 0 height 12
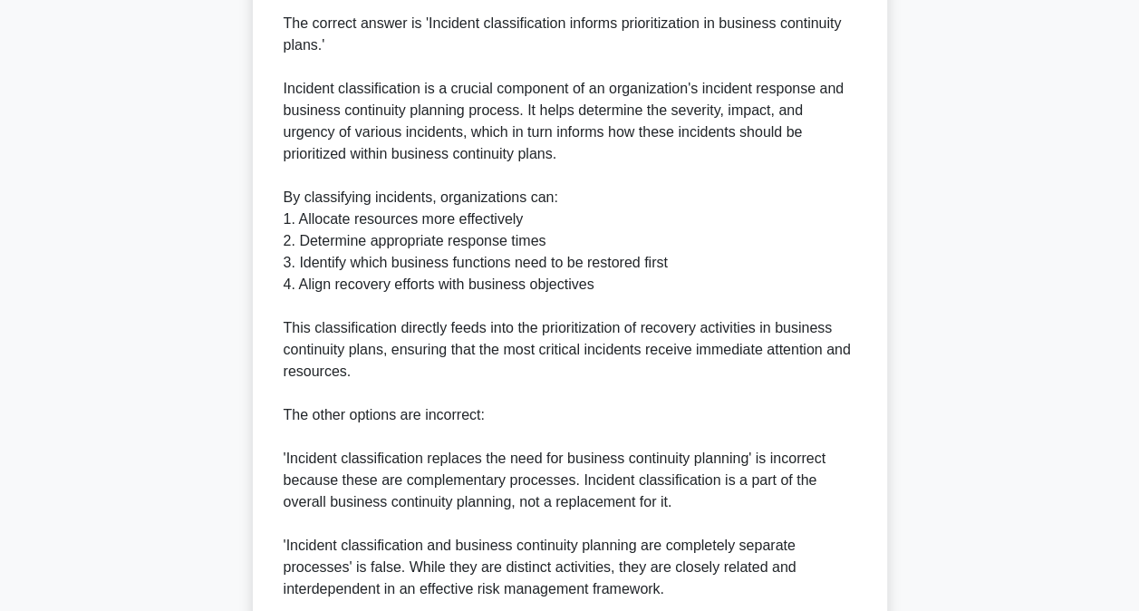
scroll to position [787, 0]
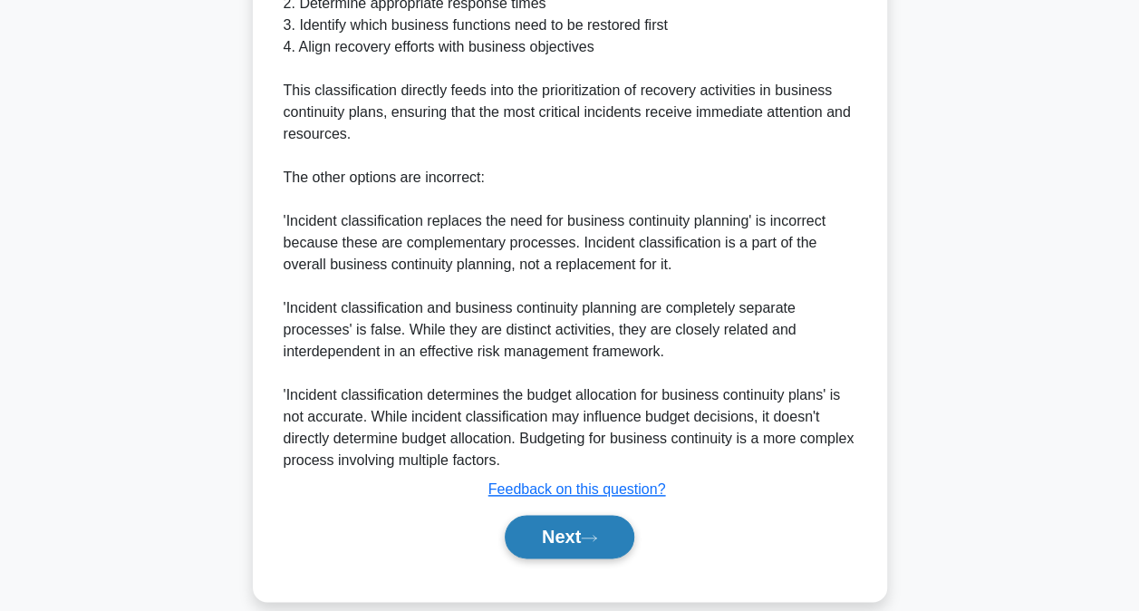
click at [563, 515] on button "Next" at bounding box center [570, 537] width 130 height 44
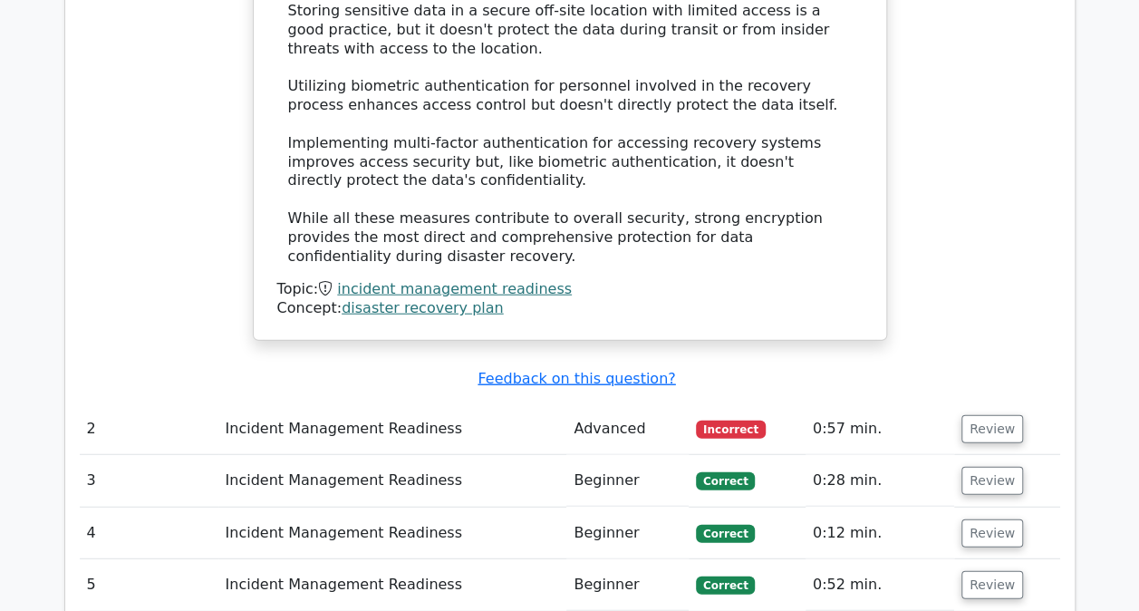
scroll to position [2085, 0]
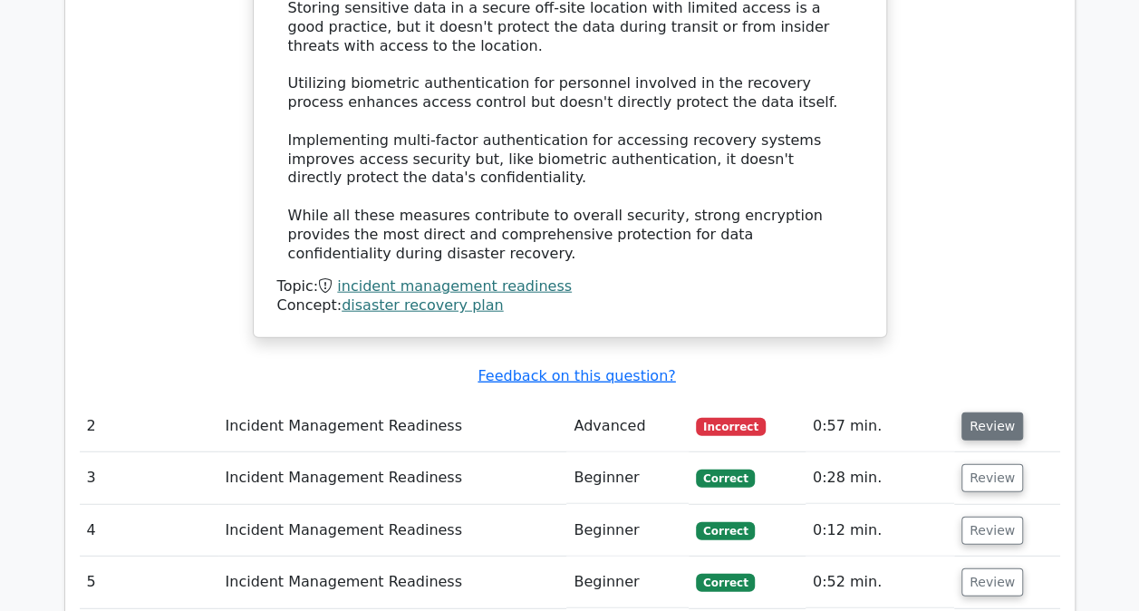
click at [980, 412] on button "Review" at bounding box center [993, 426] width 62 height 28
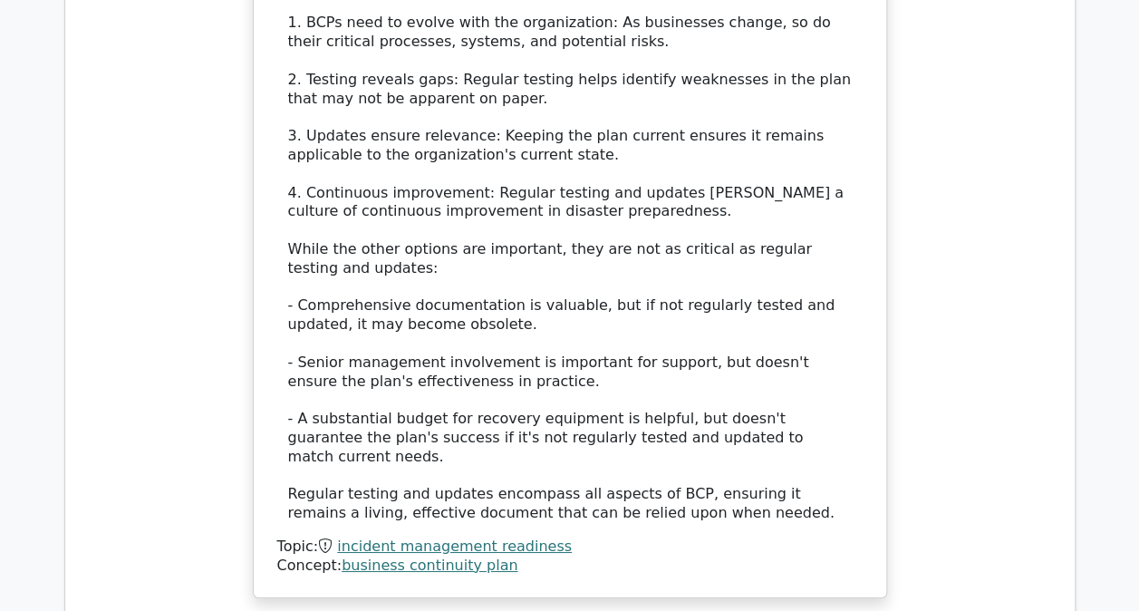
scroll to position [3172, 0]
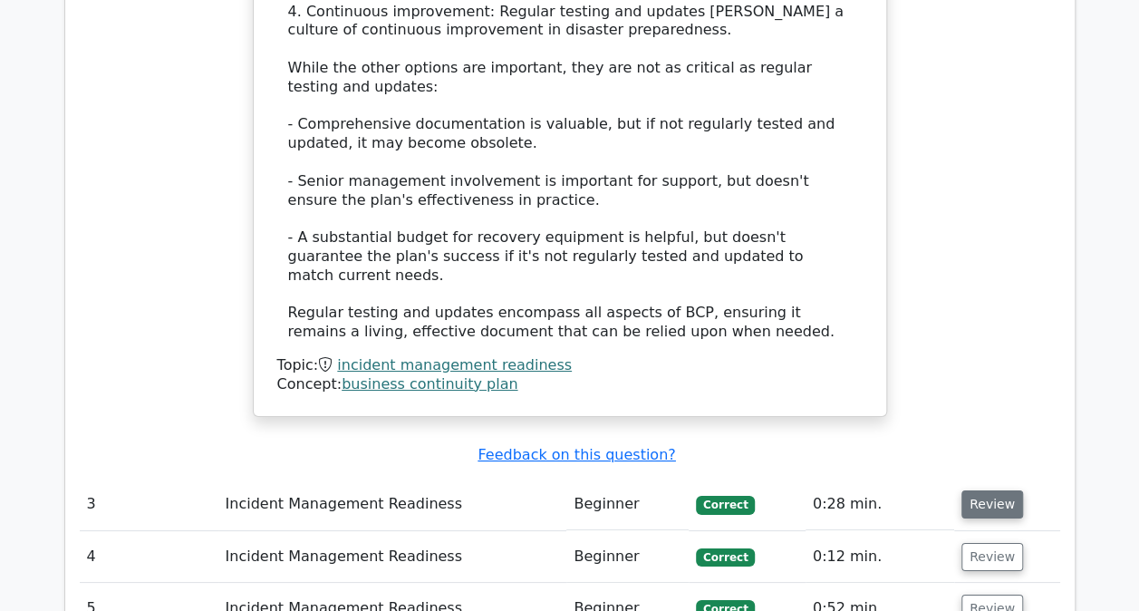
click at [967, 490] on button "Review" at bounding box center [993, 504] width 62 height 28
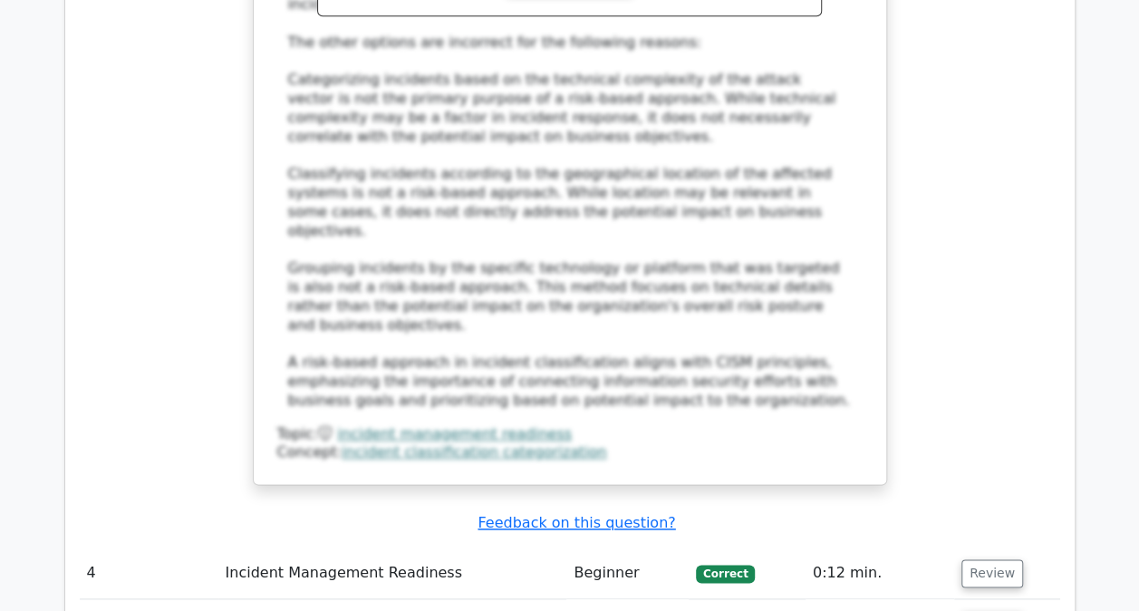
scroll to position [4441, 0]
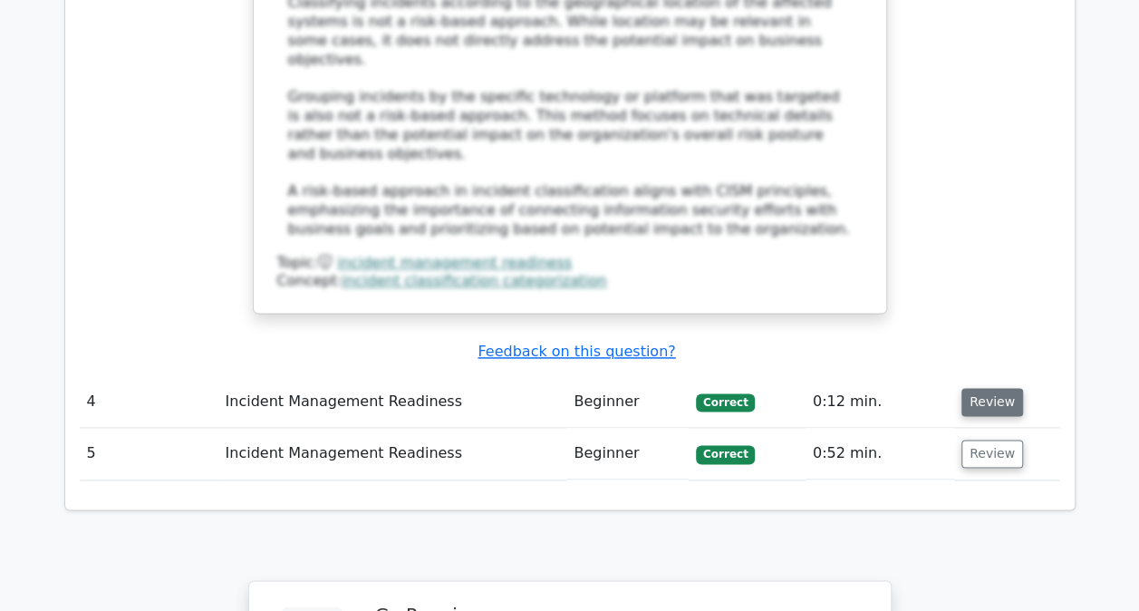
click at [985, 388] on button "Review" at bounding box center [993, 402] width 62 height 28
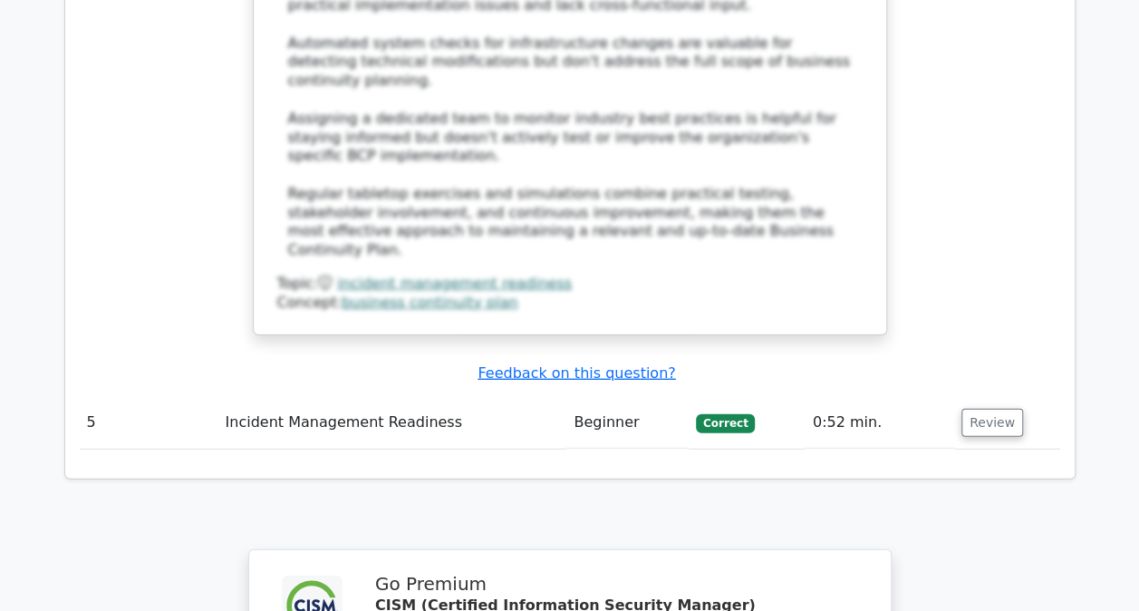
scroll to position [5710, 0]
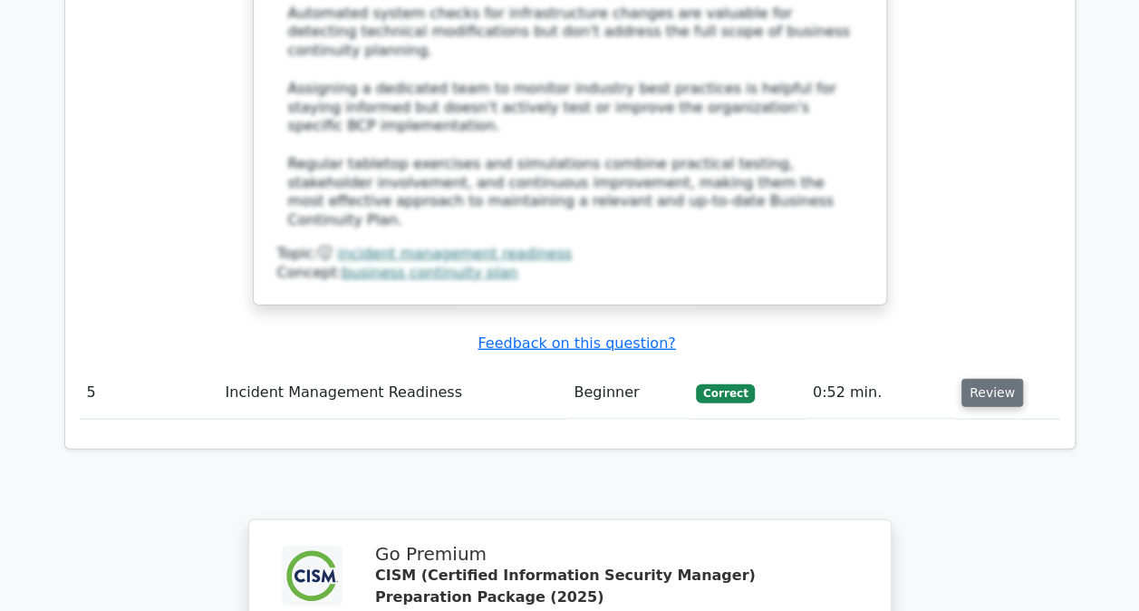
click at [973, 379] on button "Review" at bounding box center [993, 393] width 62 height 28
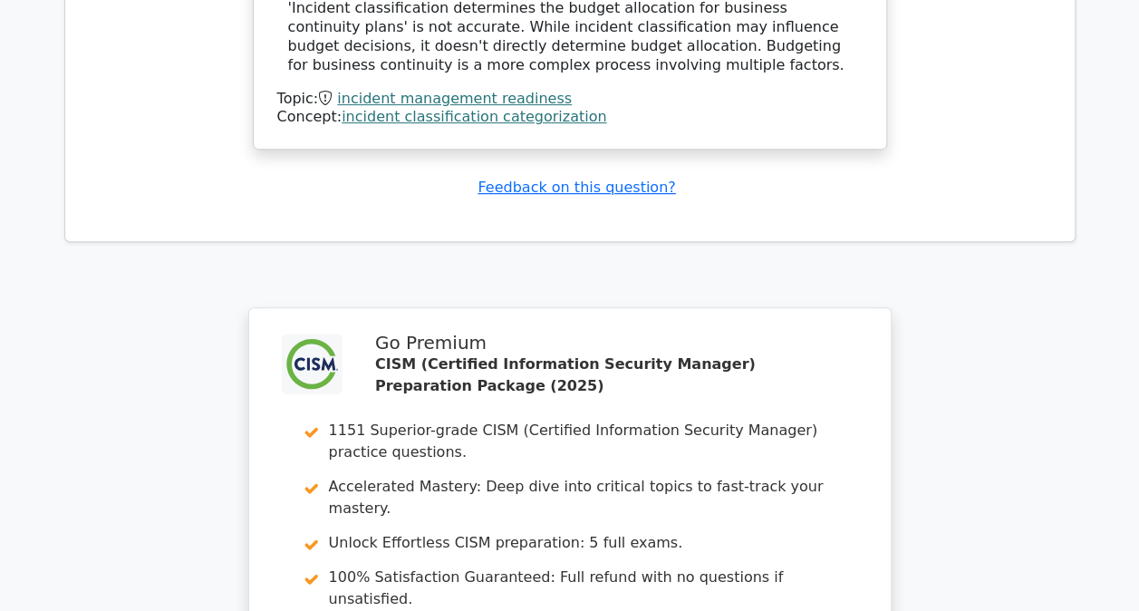
scroll to position [7209, 0]
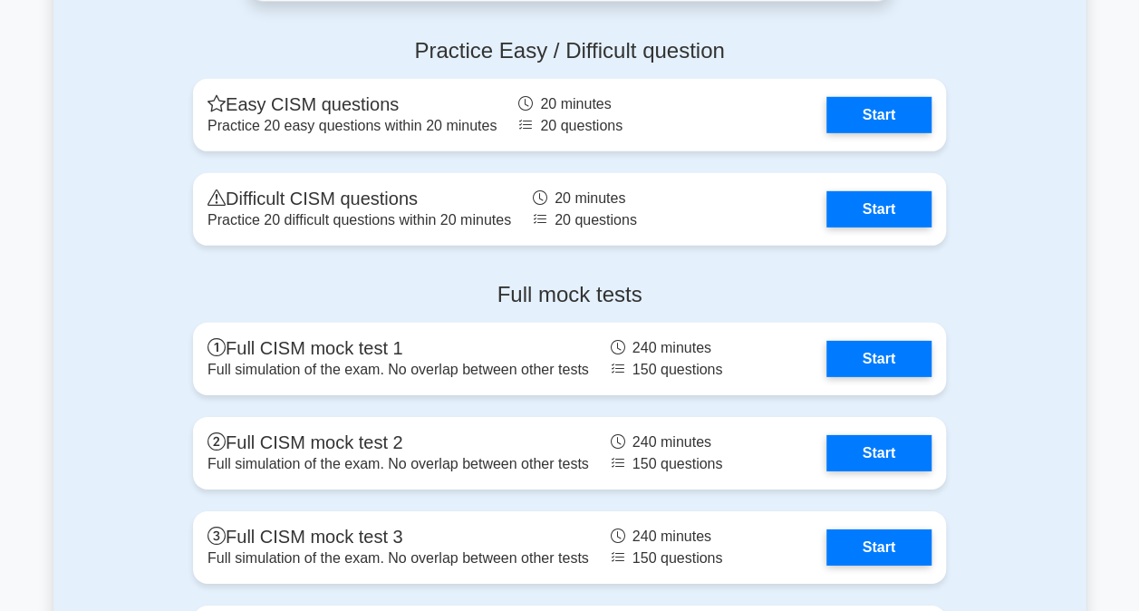
scroll to position [2629, 0]
